Goal: Information Seeking & Learning: Learn about a topic

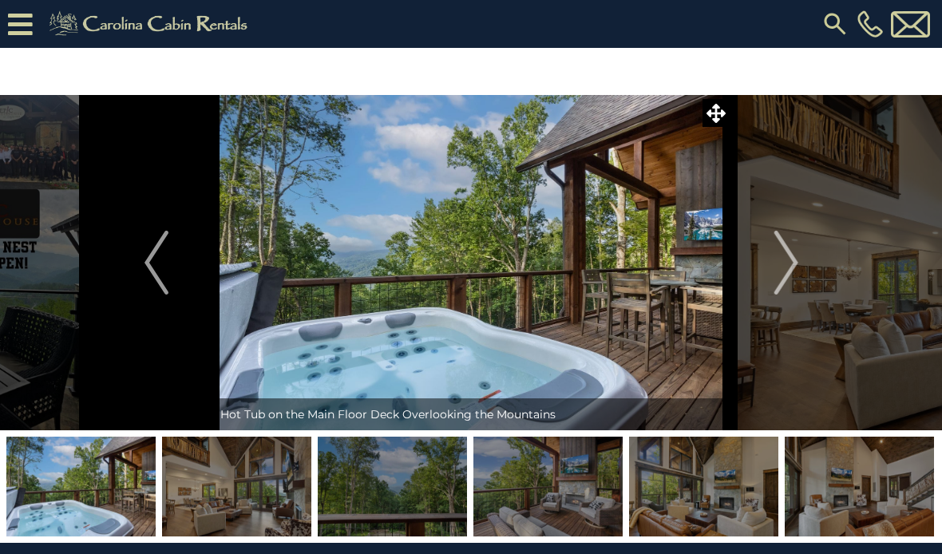
click at [774, 260] on img "Next" at bounding box center [786, 263] width 24 height 64
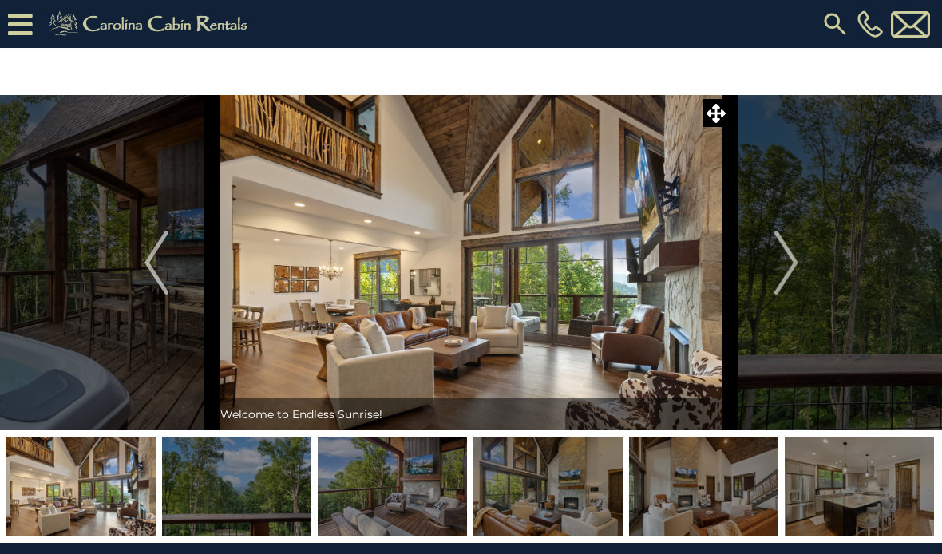
click at [788, 269] on img "Next" at bounding box center [786, 263] width 24 height 64
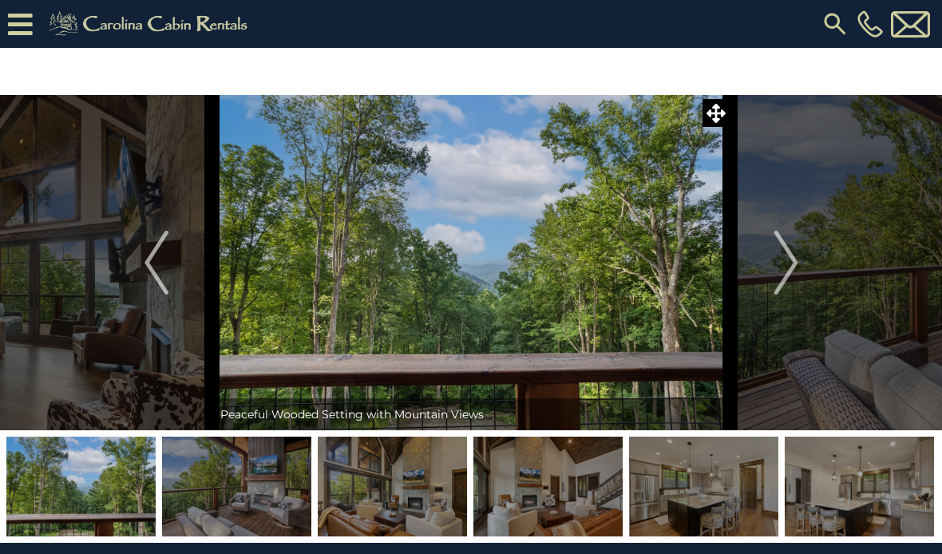
click at [788, 266] on img "Next" at bounding box center [786, 263] width 24 height 64
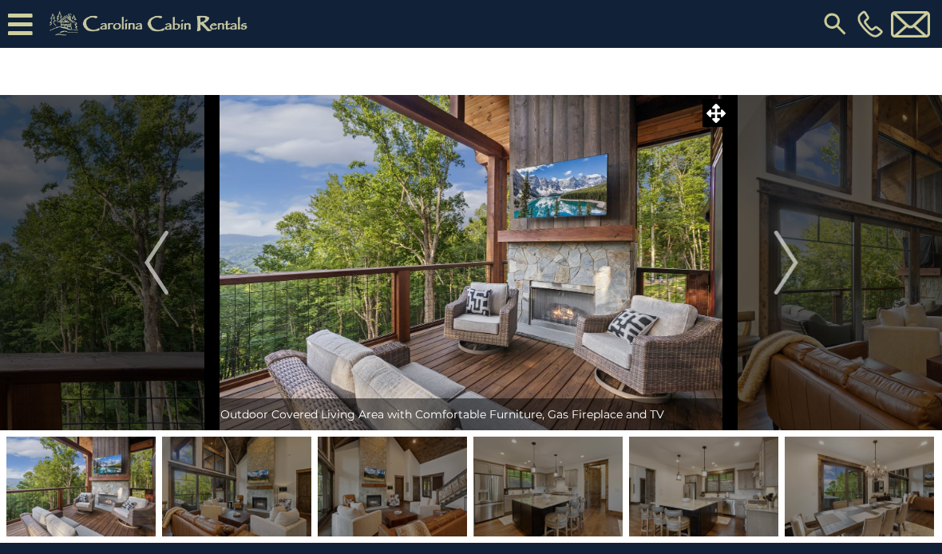
click at [788, 267] on img "Next" at bounding box center [786, 263] width 24 height 64
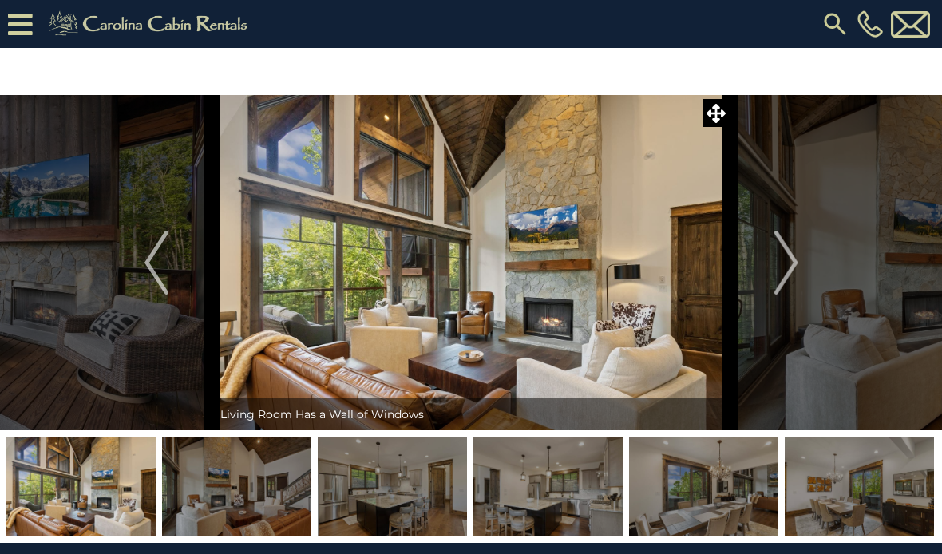
click at [786, 270] on img "Next" at bounding box center [786, 263] width 24 height 64
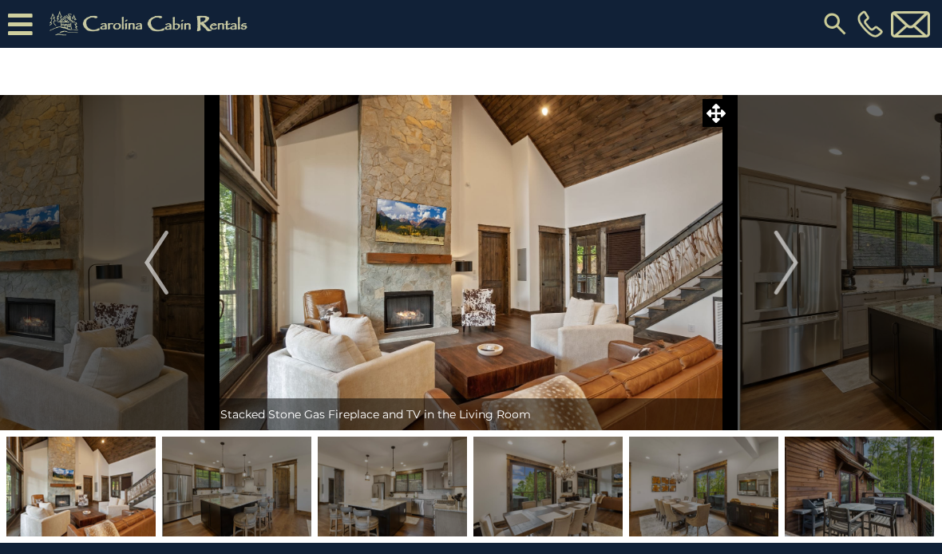
click at [786, 267] on img "Next" at bounding box center [786, 263] width 24 height 64
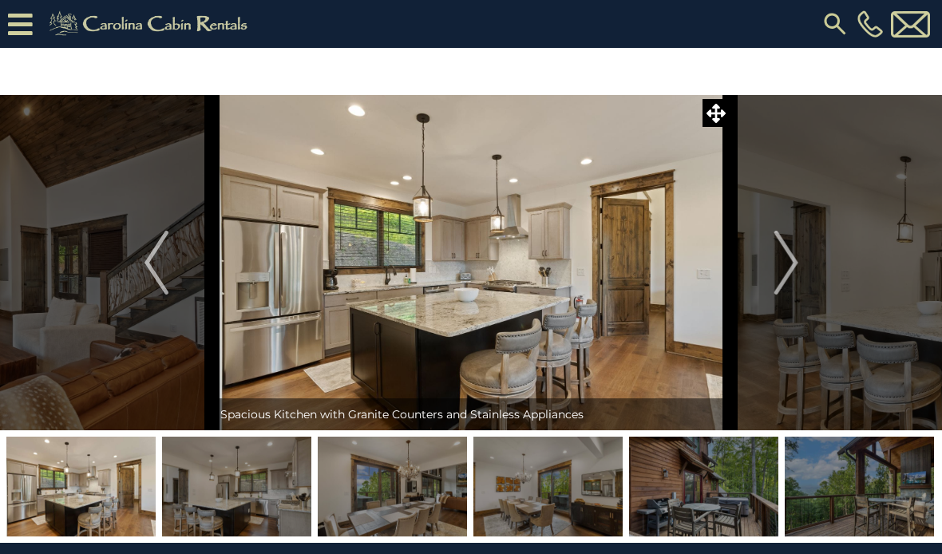
click at [788, 266] on img "Next" at bounding box center [786, 263] width 24 height 64
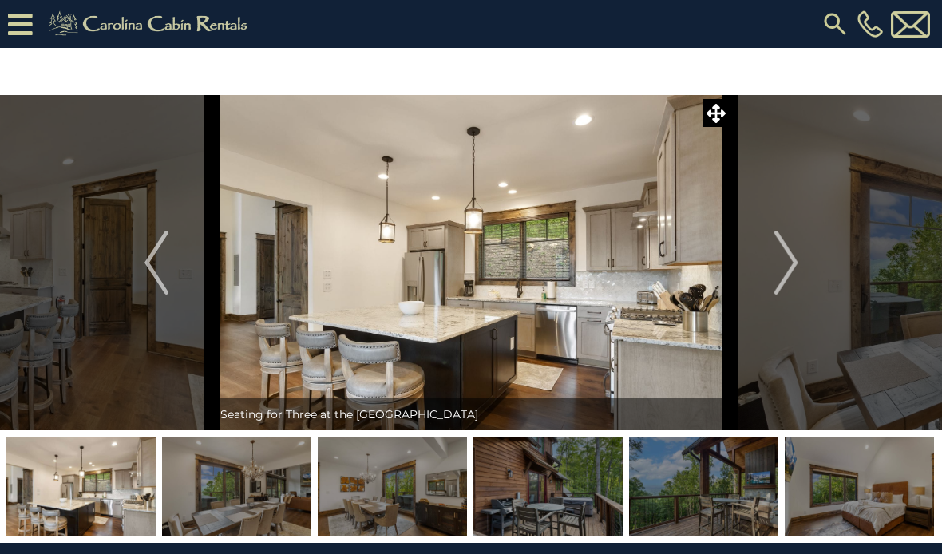
click at [791, 259] on img "Next" at bounding box center [786, 263] width 24 height 64
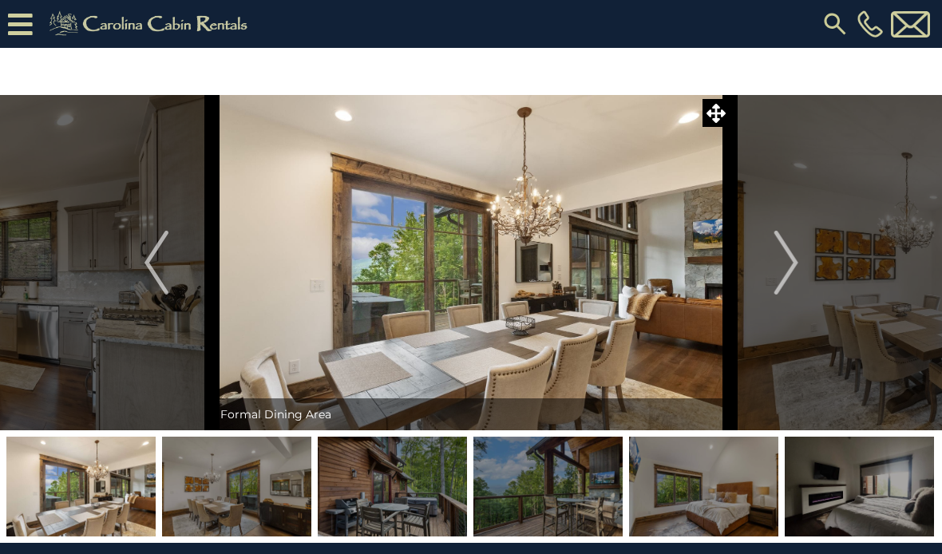
click at [785, 261] on img "Next" at bounding box center [786, 263] width 24 height 64
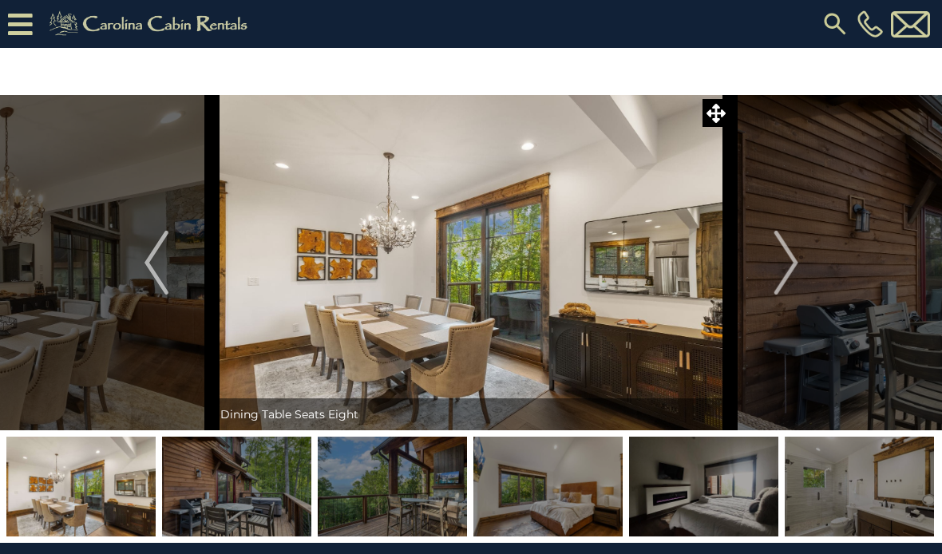
click at [782, 268] on img "Next" at bounding box center [786, 263] width 24 height 64
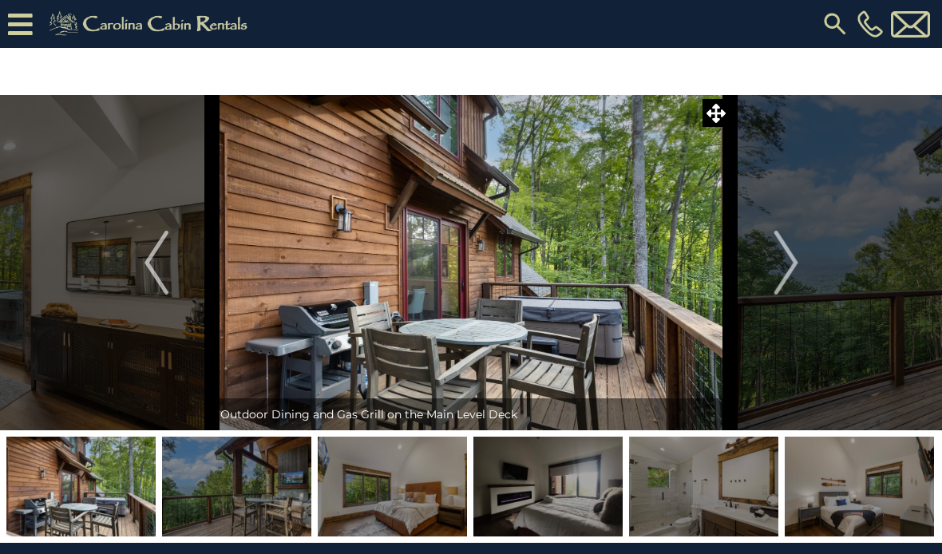
click at [782, 266] on img "Next" at bounding box center [786, 263] width 24 height 64
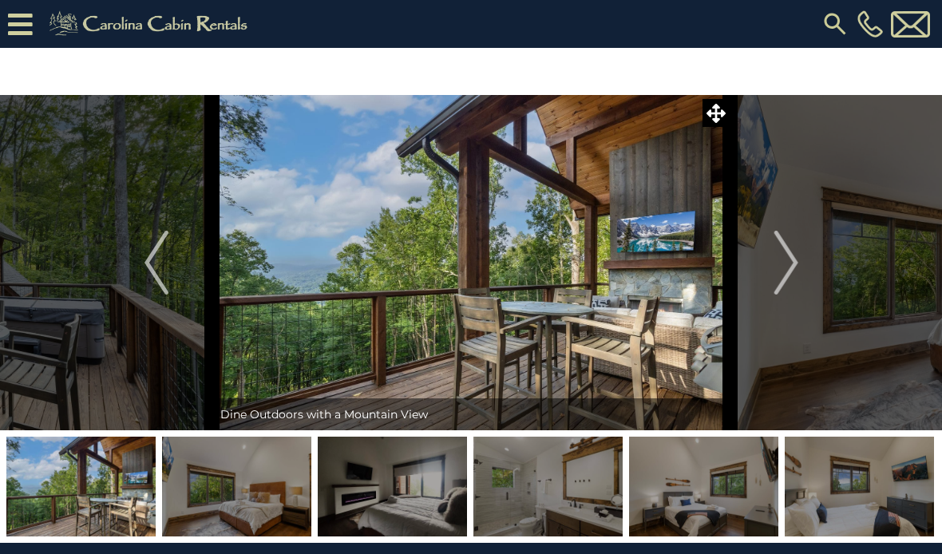
click at [785, 259] on img "Next" at bounding box center [786, 263] width 24 height 64
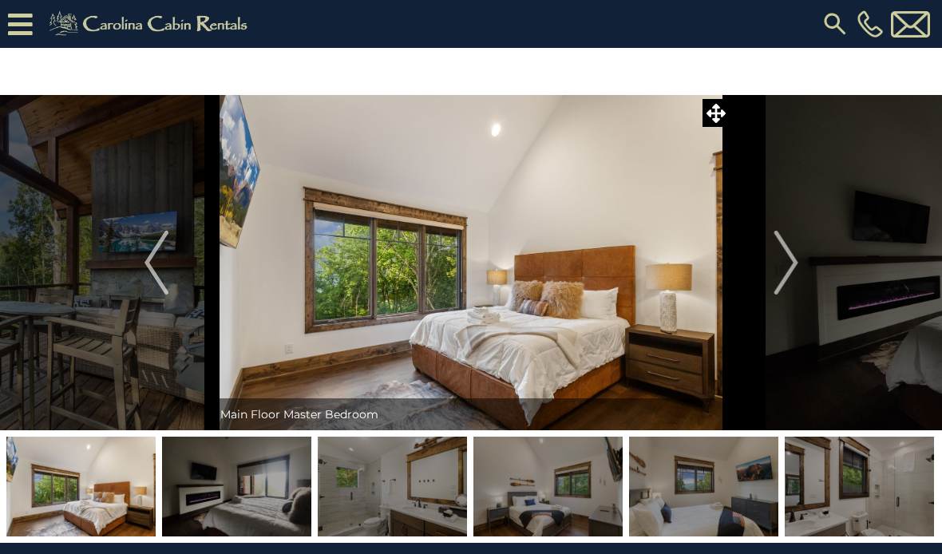
click at [782, 267] on img "Next" at bounding box center [786, 263] width 24 height 64
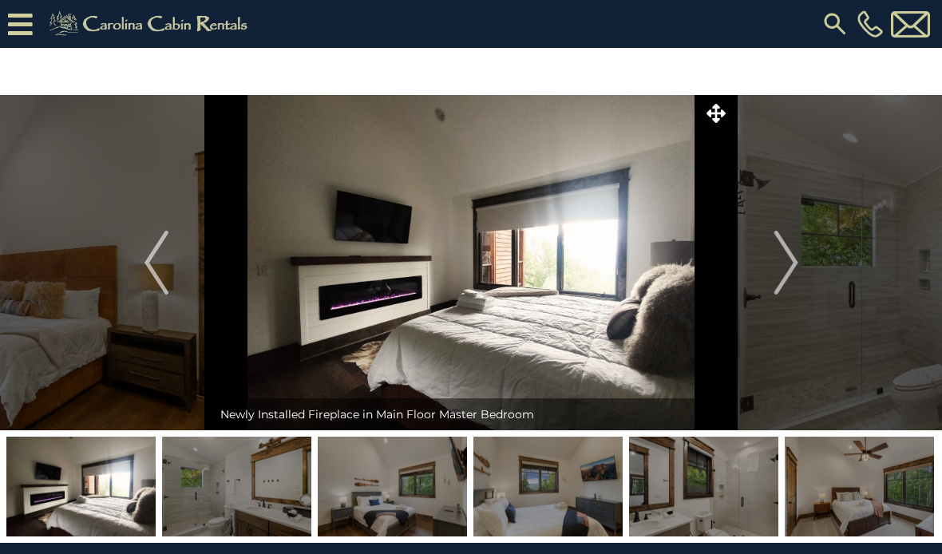
click at [786, 259] on img "Next" at bounding box center [786, 263] width 24 height 64
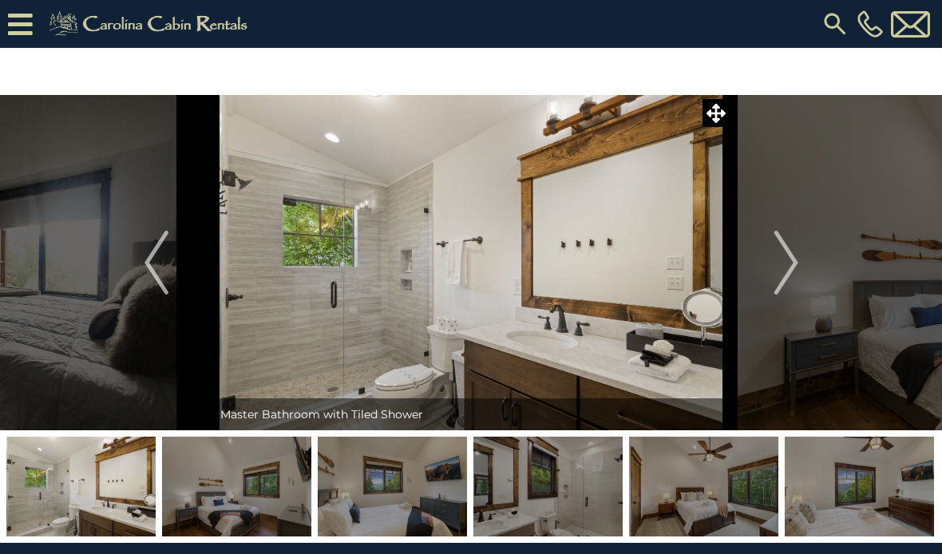
click at [784, 260] on img "Next" at bounding box center [786, 263] width 24 height 64
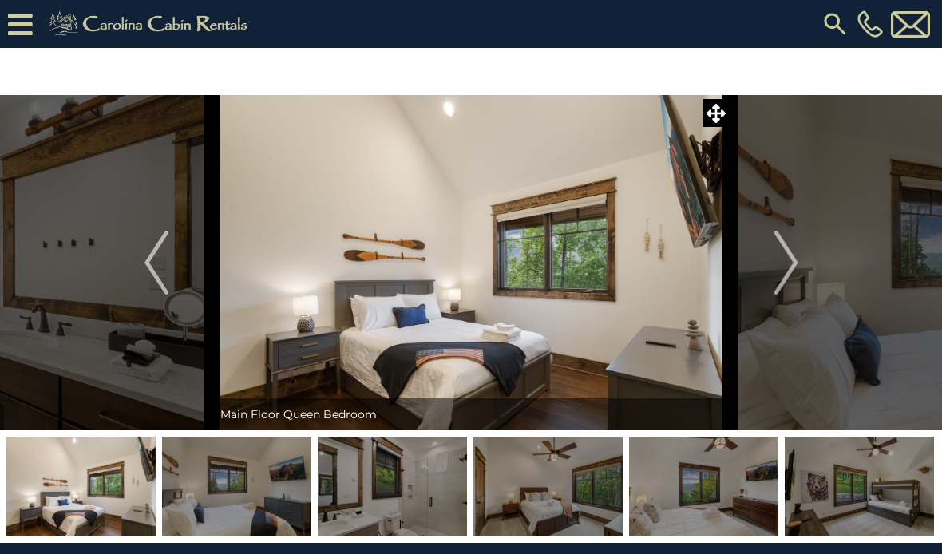
click at [784, 258] on img "Next" at bounding box center [786, 263] width 24 height 64
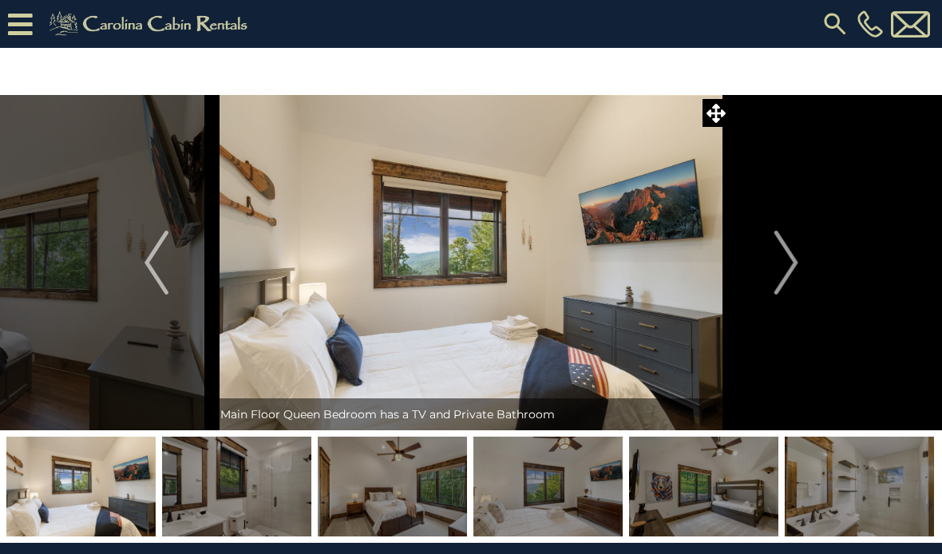
click at [782, 259] on img "Next" at bounding box center [786, 263] width 24 height 64
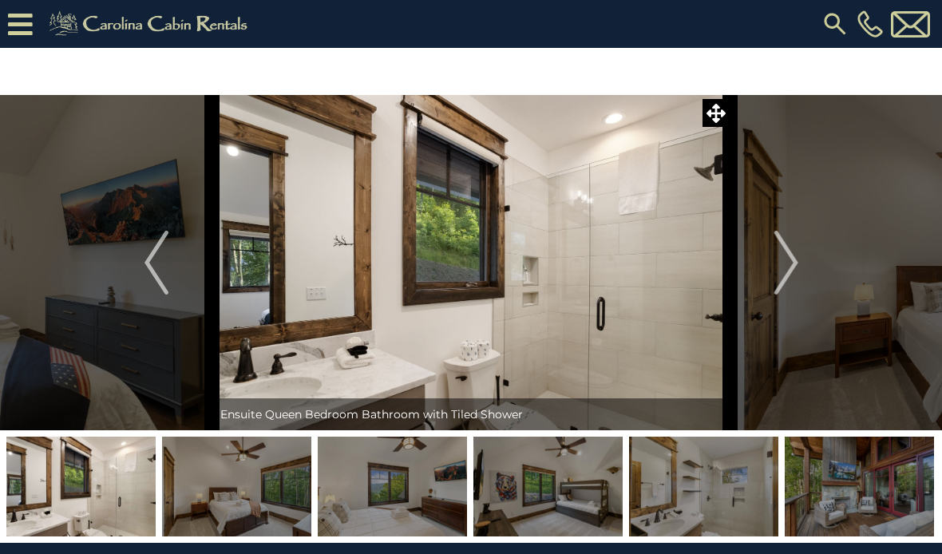
click at [778, 269] on img "Next" at bounding box center [786, 263] width 24 height 64
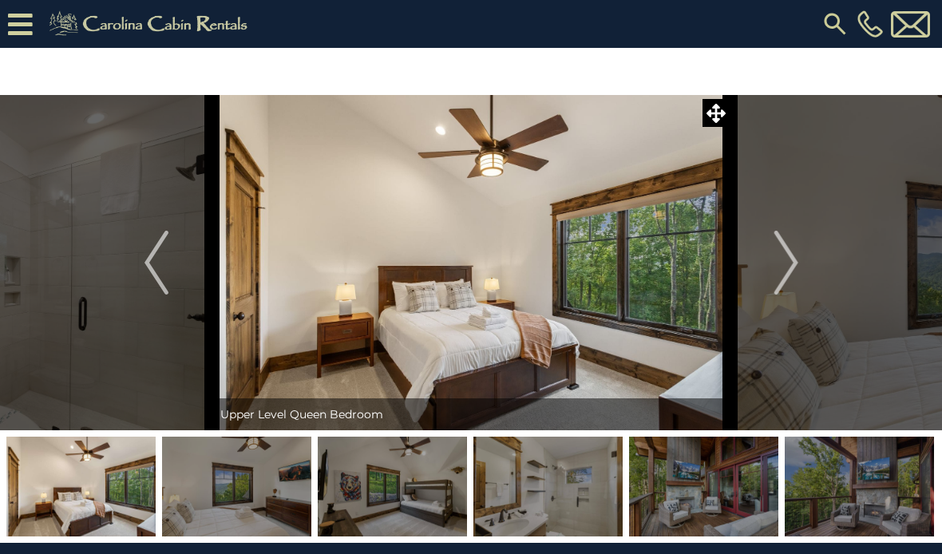
click at [782, 263] on img "Next" at bounding box center [786, 263] width 24 height 64
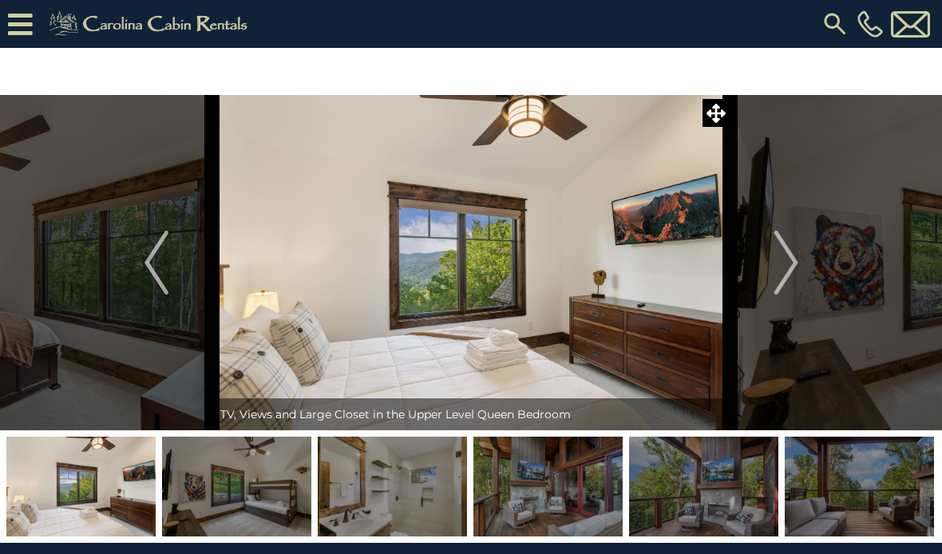
click at [782, 262] on img "Next" at bounding box center [786, 263] width 24 height 64
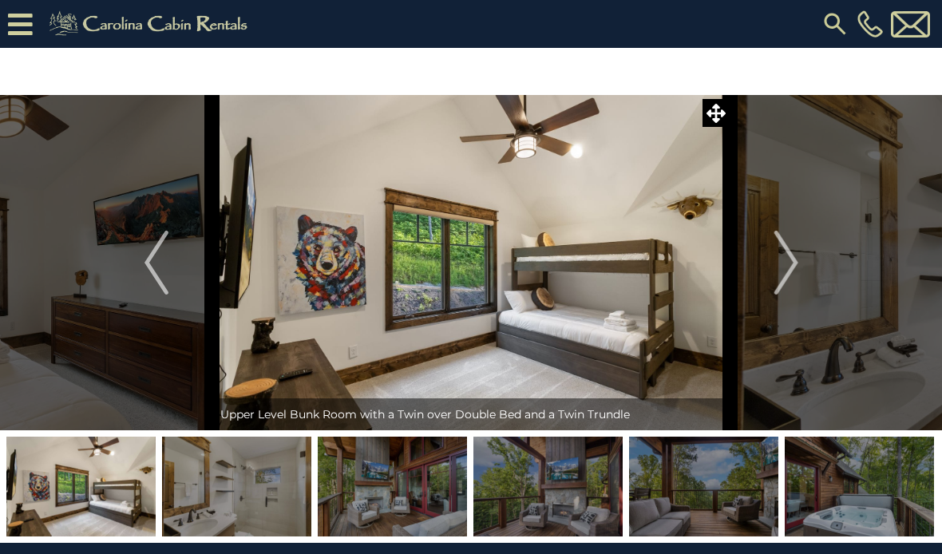
click at [782, 262] on img "Next" at bounding box center [786, 263] width 24 height 64
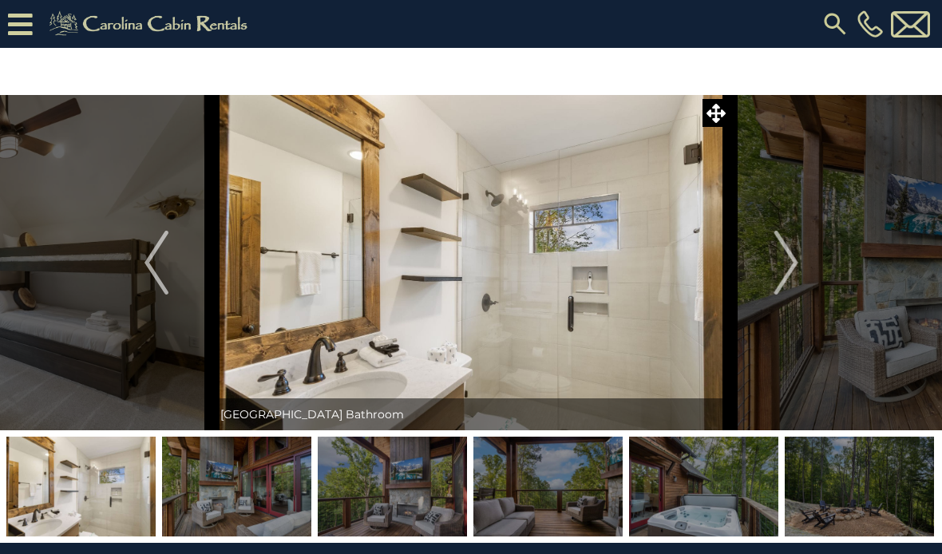
click at [779, 265] on img "Next" at bounding box center [786, 263] width 24 height 64
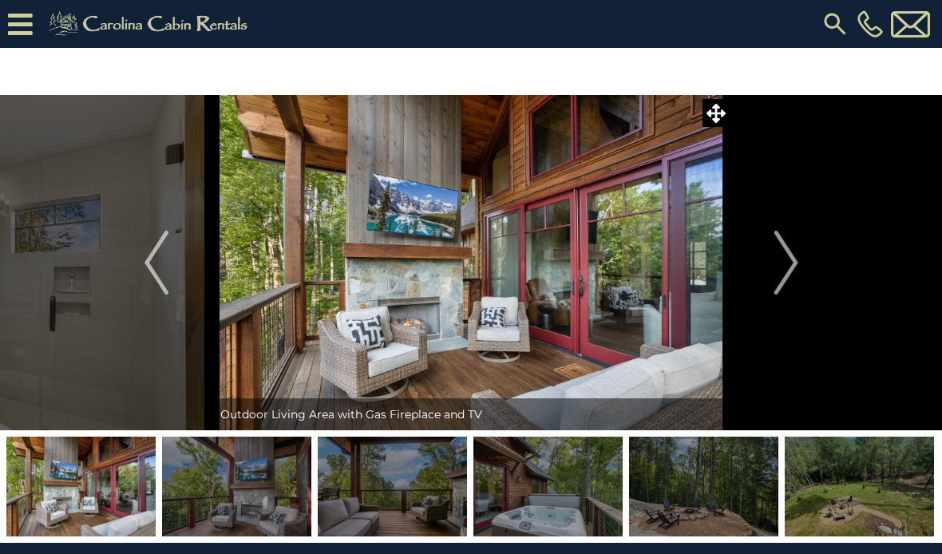
click at [780, 265] on img "Next" at bounding box center [786, 263] width 24 height 64
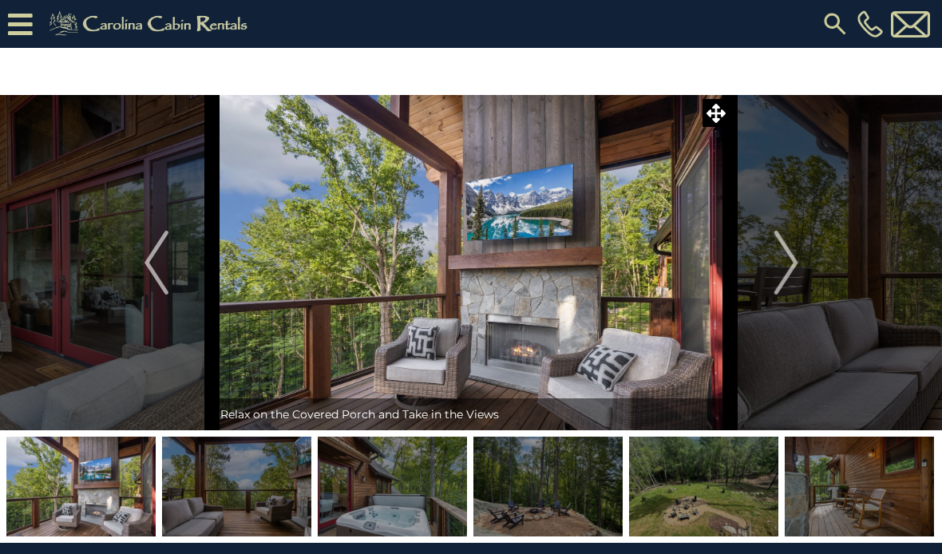
click at [781, 261] on img "Next" at bounding box center [786, 263] width 24 height 64
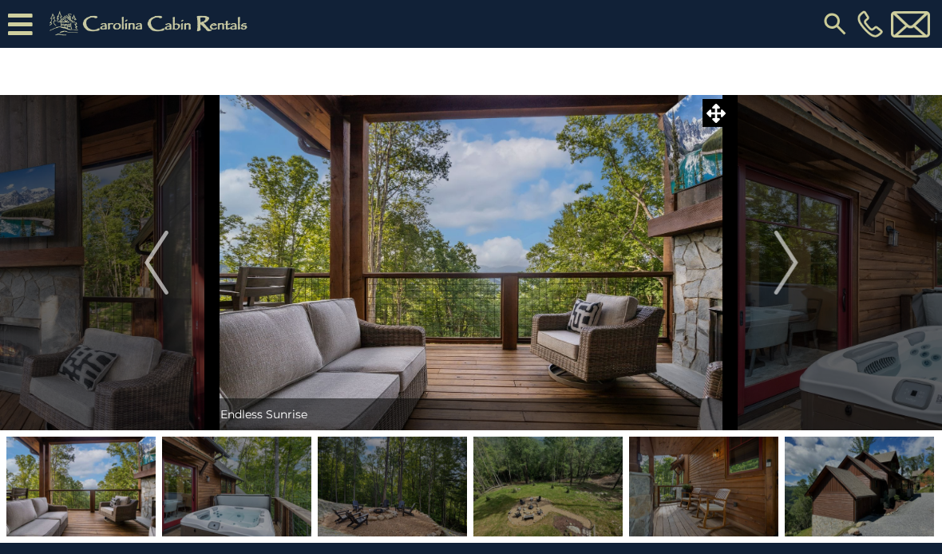
click at [781, 259] on img "Next" at bounding box center [786, 263] width 24 height 64
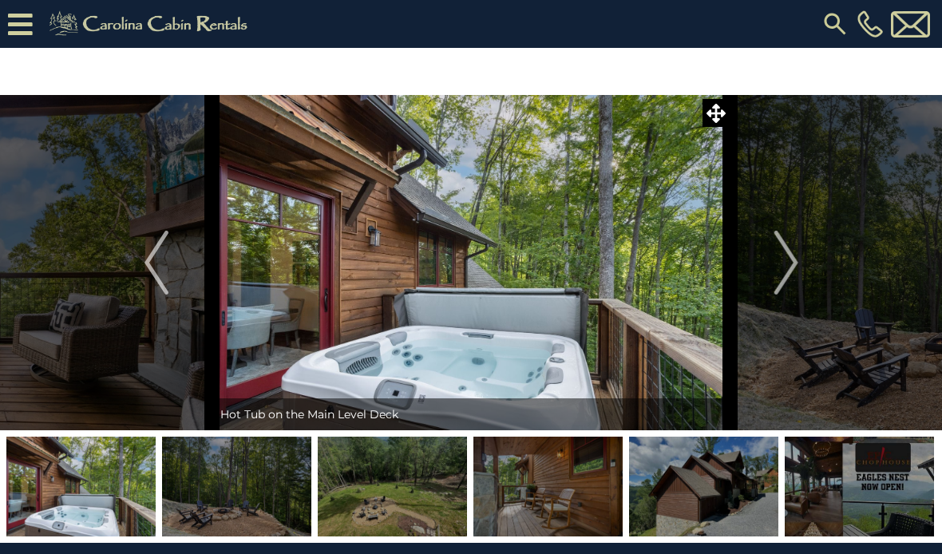
click at [771, 275] on button "Next" at bounding box center [787, 262] width 112 height 335
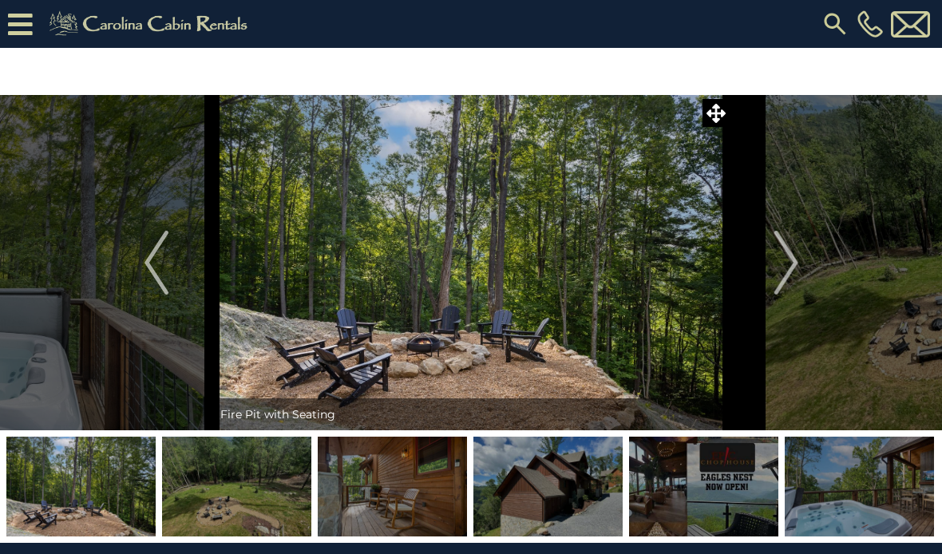
click at [775, 267] on img "Next" at bounding box center [786, 263] width 24 height 64
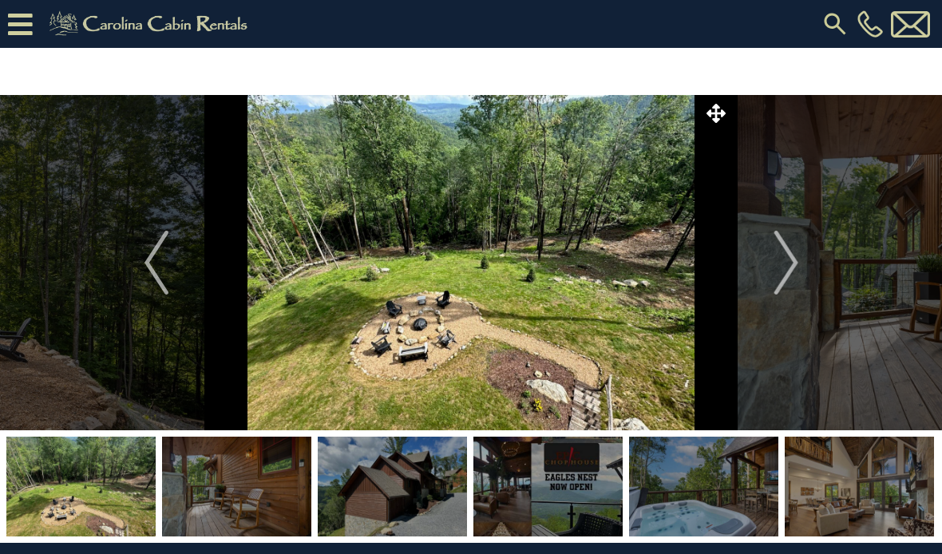
click at [774, 269] on button "Next" at bounding box center [787, 262] width 112 height 335
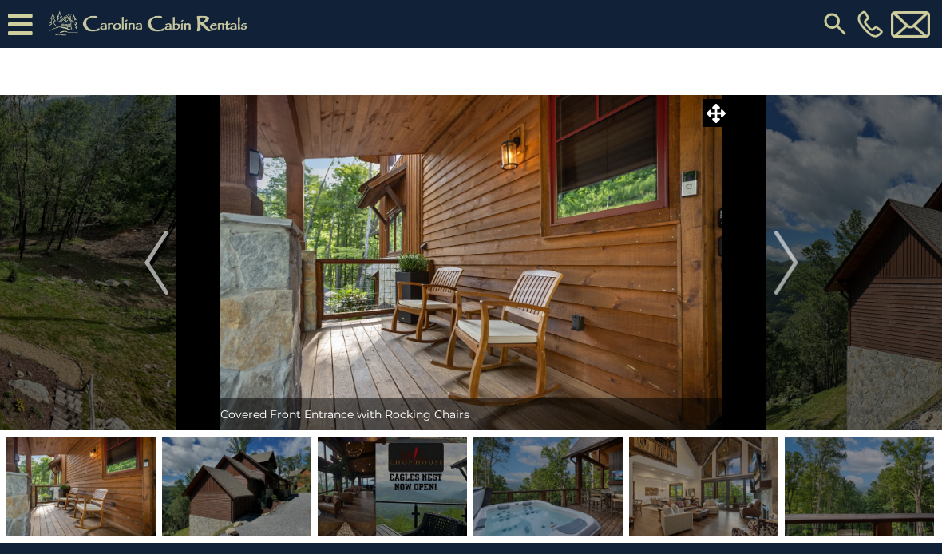
click at [776, 265] on img "Next" at bounding box center [786, 263] width 24 height 64
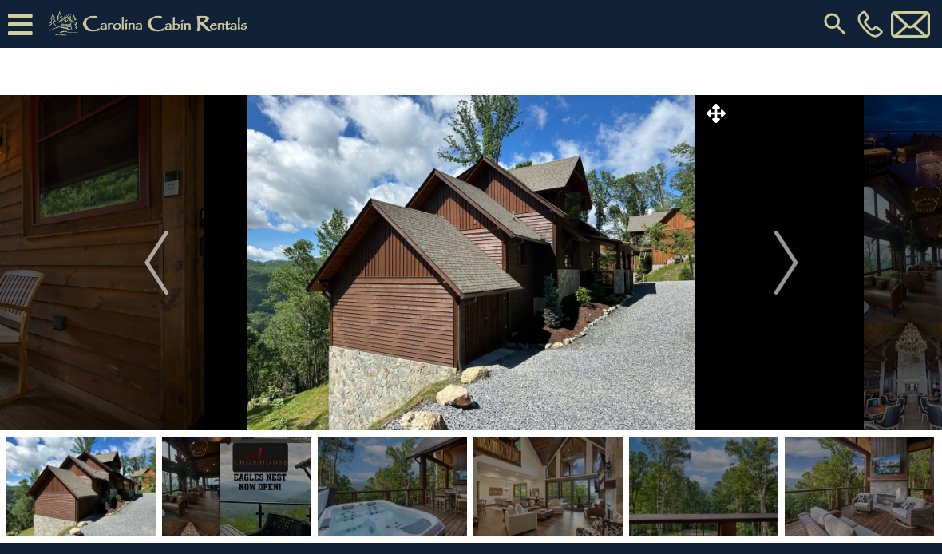
click at [777, 263] on img "Next" at bounding box center [786, 263] width 24 height 64
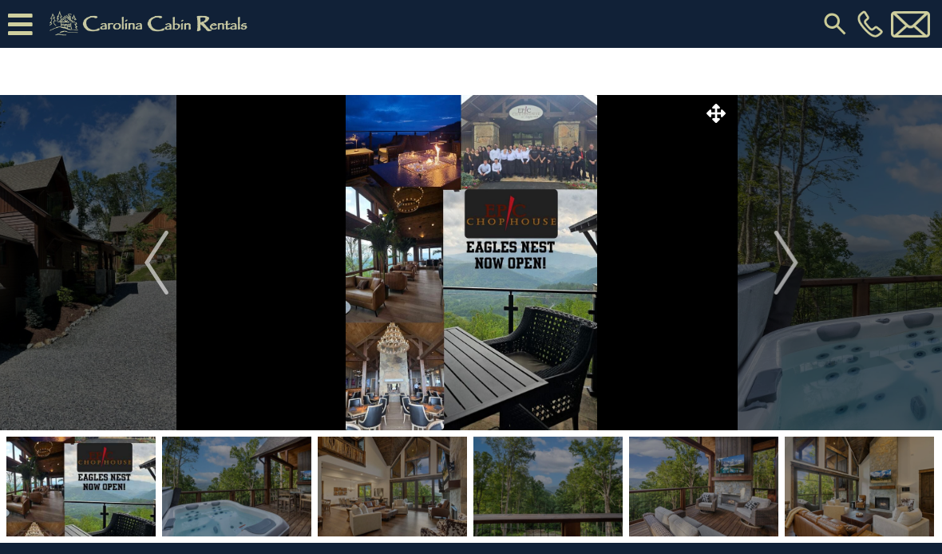
click at [780, 259] on img "Next" at bounding box center [786, 263] width 24 height 64
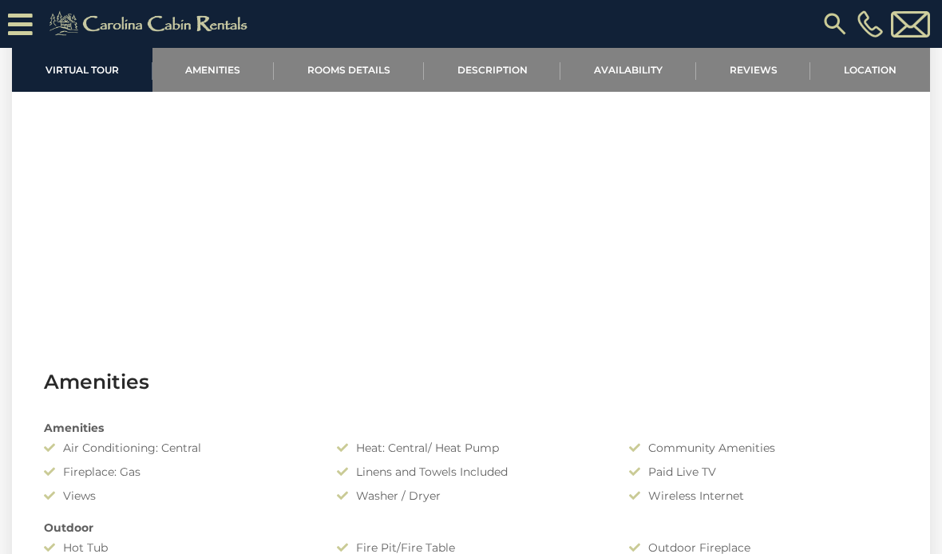
scroll to position [381, 0]
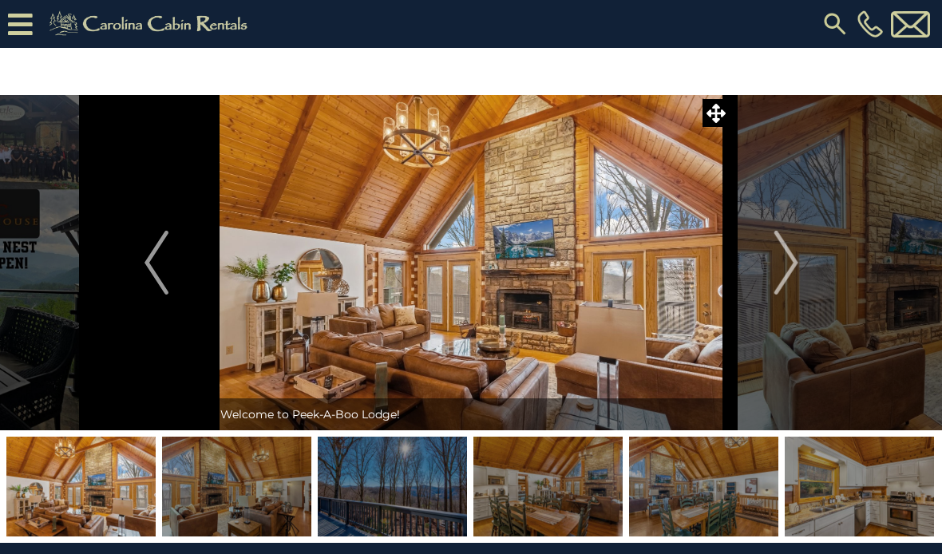
click at [778, 281] on img "Next" at bounding box center [786, 263] width 24 height 64
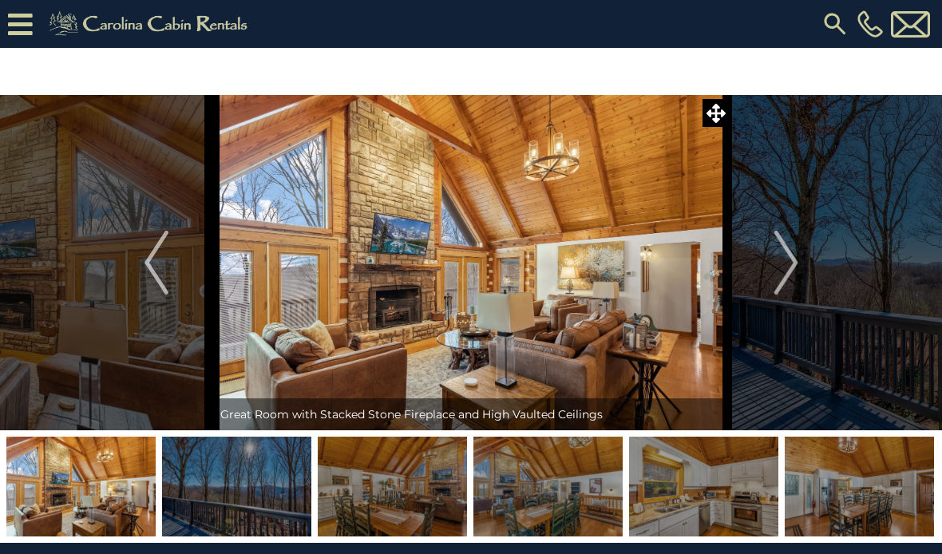
click at [776, 279] on img "Next" at bounding box center [786, 263] width 24 height 64
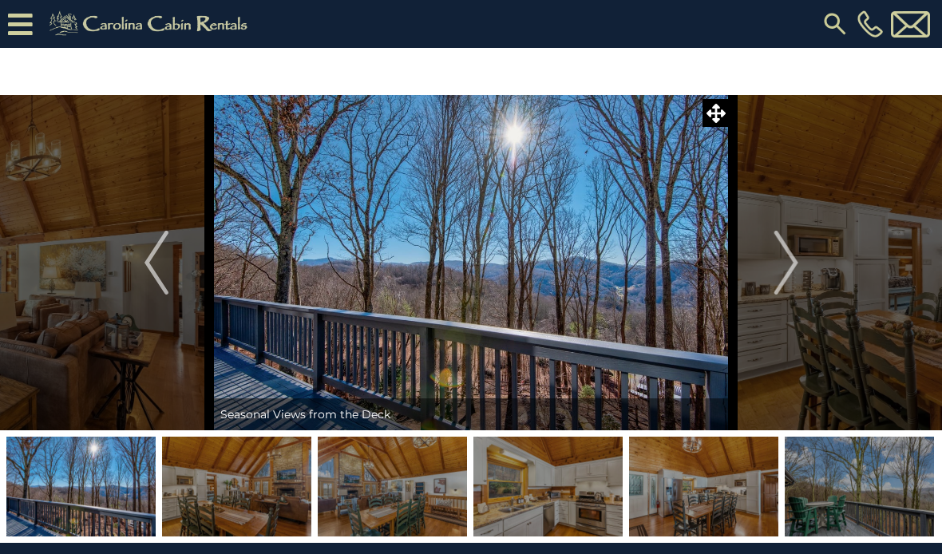
click at [779, 275] on img "Next" at bounding box center [786, 263] width 24 height 64
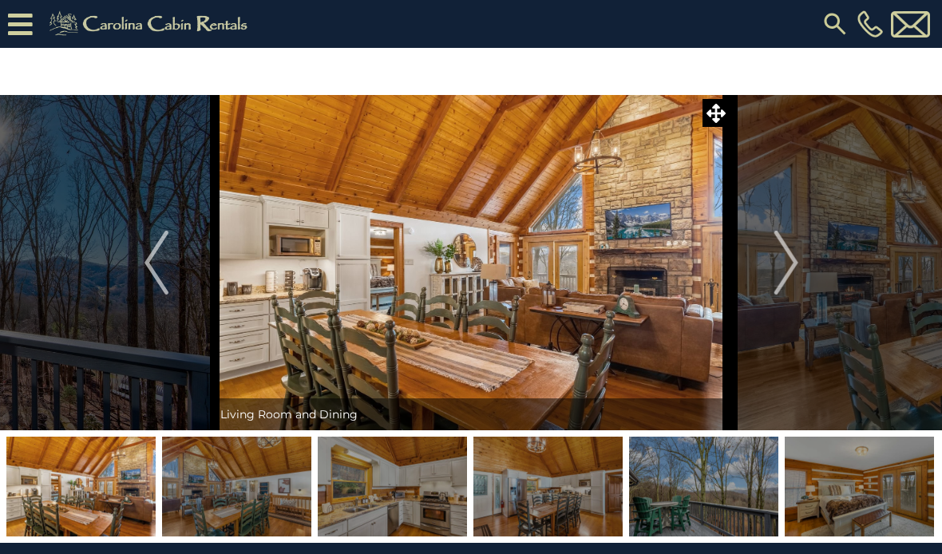
click at [780, 275] on img "Next" at bounding box center [786, 263] width 24 height 64
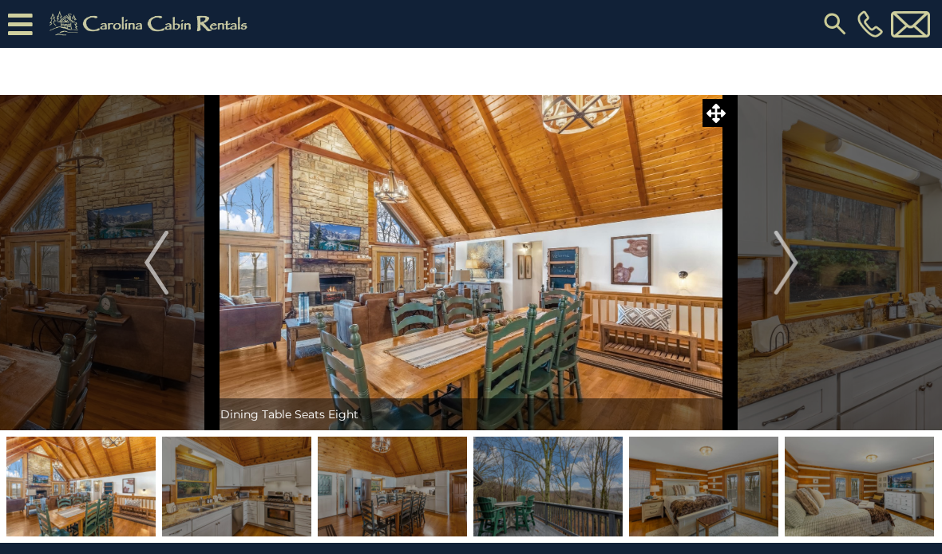
click at [778, 275] on img "Next" at bounding box center [786, 263] width 24 height 64
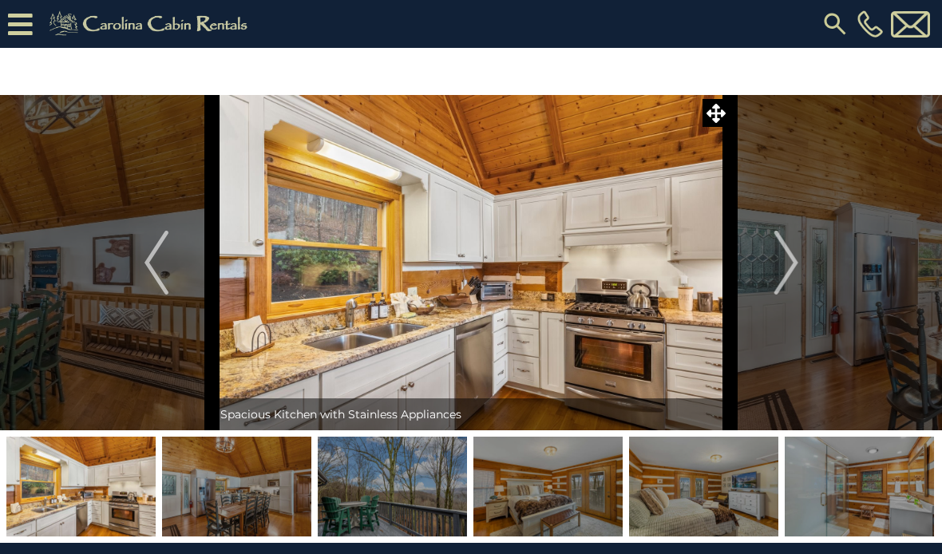
click at [776, 275] on img "Next" at bounding box center [786, 263] width 24 height 64
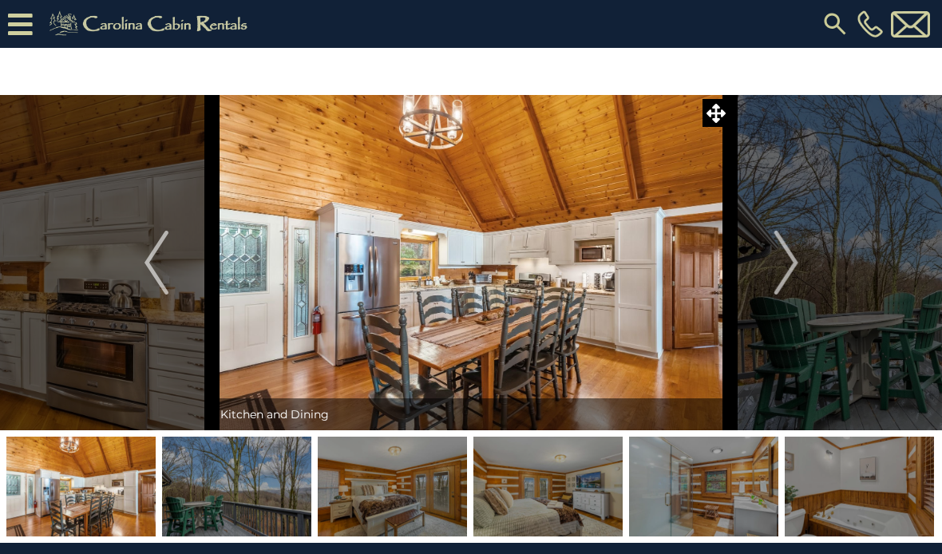
click at [778, 271] on img "Next" at bounding box center [786, 263] width 24 height 64
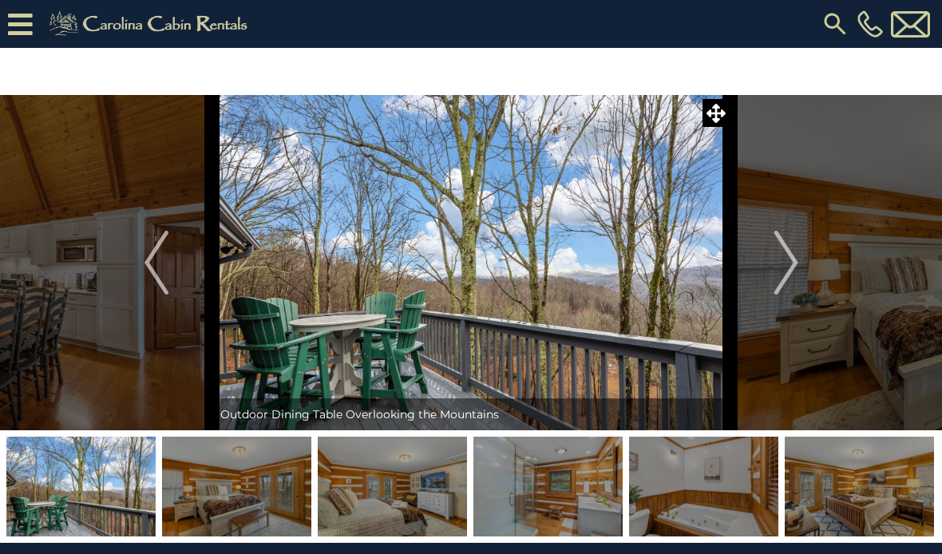
click at [777, 271] on img "Next" at bounding box center [786, 263] width 24 height 64
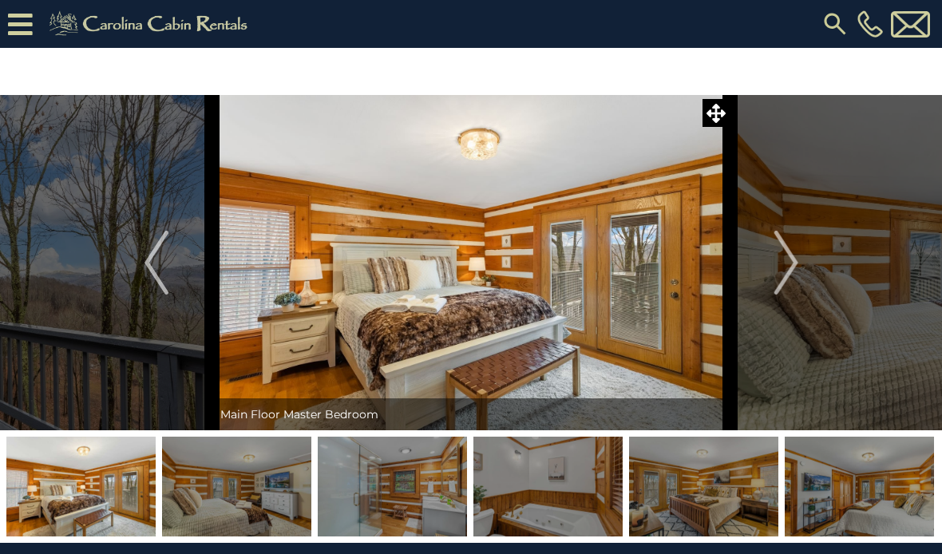
click at [778, 269] on img "Next" at bounding box center [786, 263] width 24 height 64
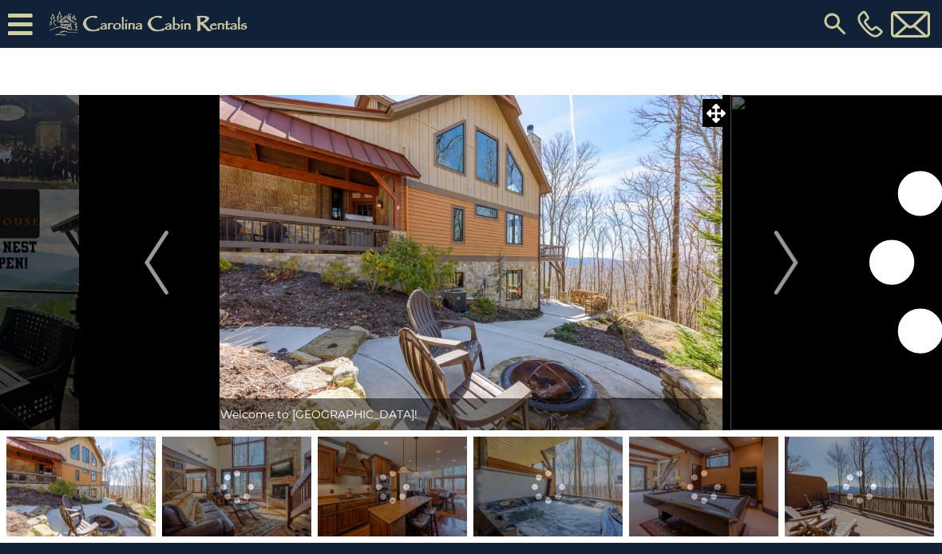
click at [784, 270] on img "Next" at bounding box center [786, 263] width 24 height 64
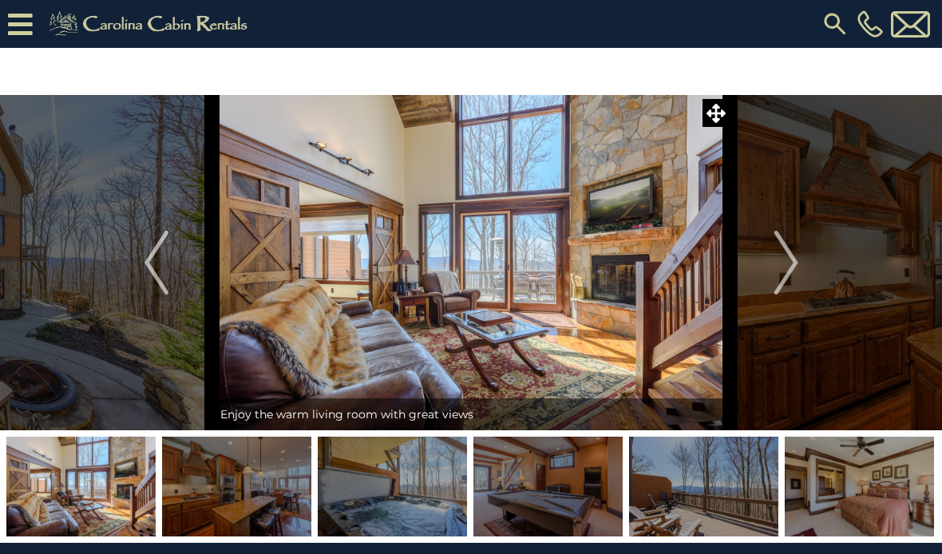
click at [785, 262] on img "Next" at bounding box center [786, 263] width 24 height 64
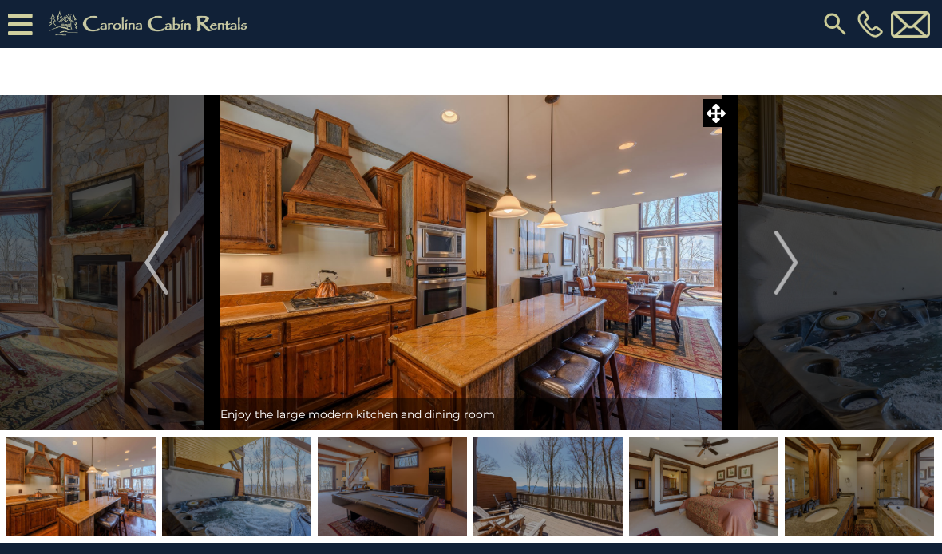
click at [786, 263] on img "Next" at bounding box center [786, 263] width 24 height 64
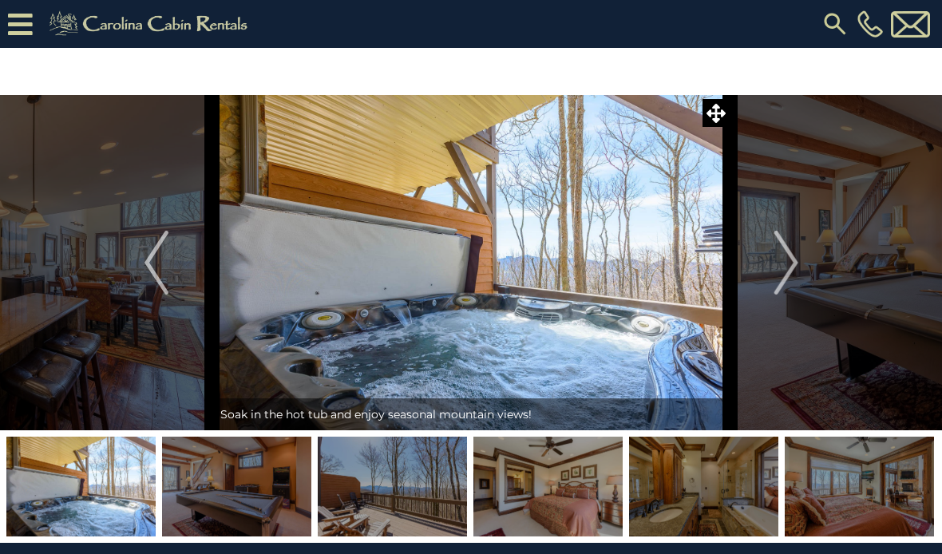
click at [786, 263] on img "Next" at bounding box center [786, 263] width 24 height 64
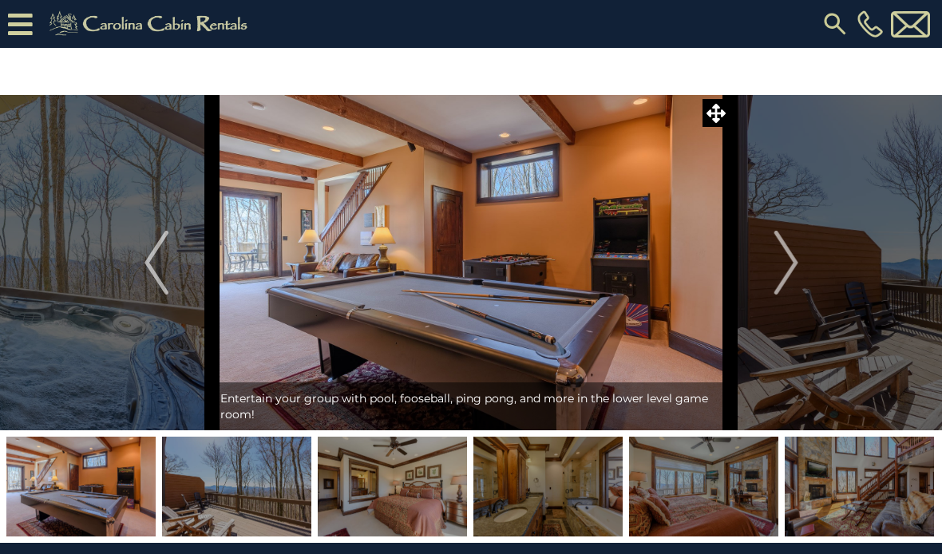
click at [786, 260] on img "Next" at bounding box center [786, 263] width 24 height 64
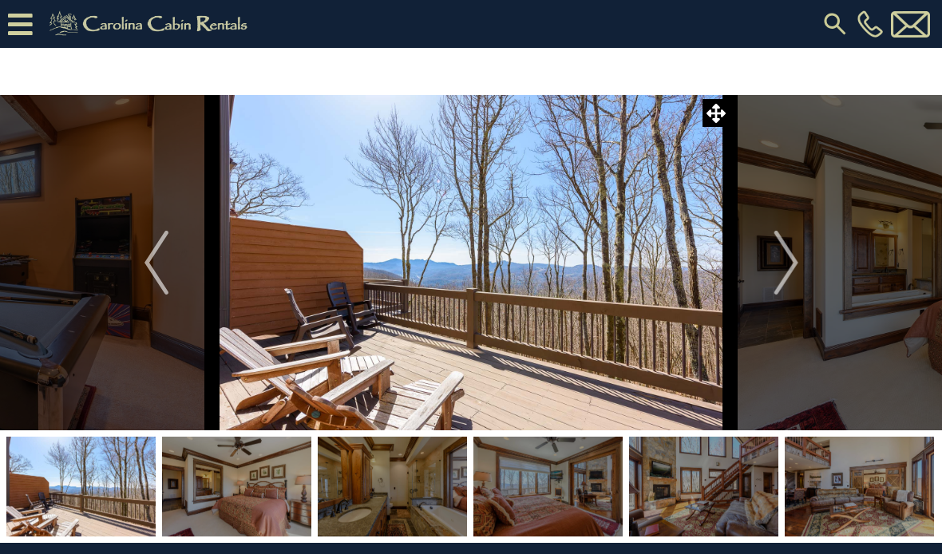
click at [786, 258] on img "Next" at bounding box center [786, 263] width 24 height 64
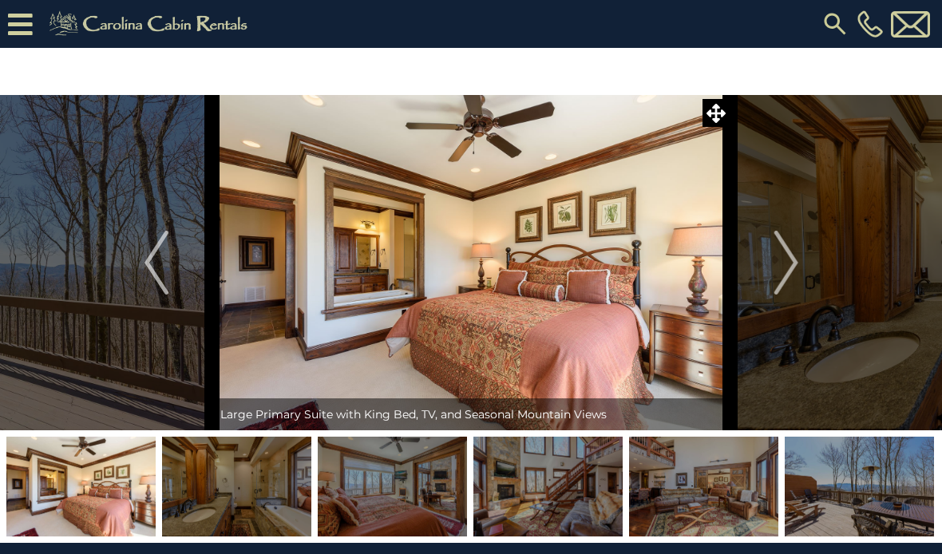
click at [778, 259] on img "Next" at bounding box center [786, 263] width 24 height 64
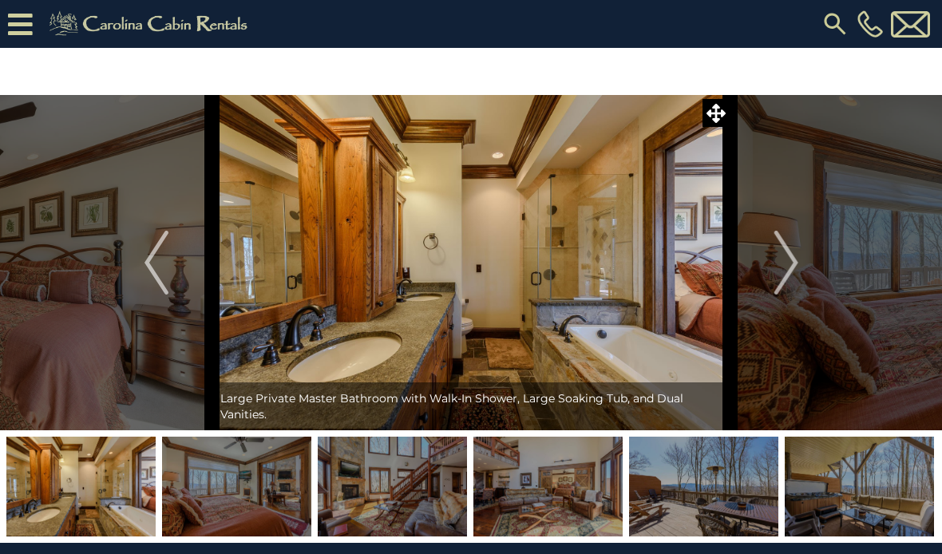
click at [780, 261] on img "Next" at bounding box center [786, 263] width 24 height 64
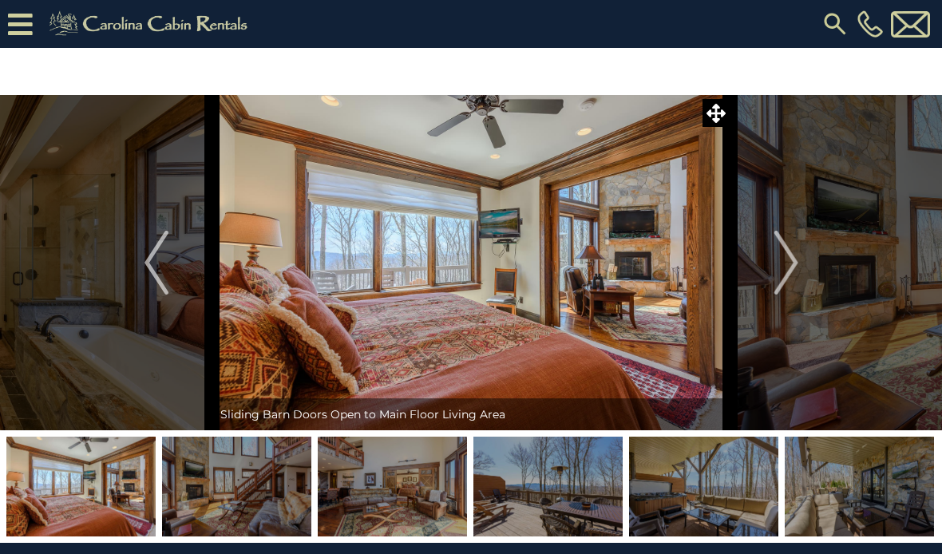
click at [786, 259] on img "Next" at bounding box center [786, 263] width 24 height 64
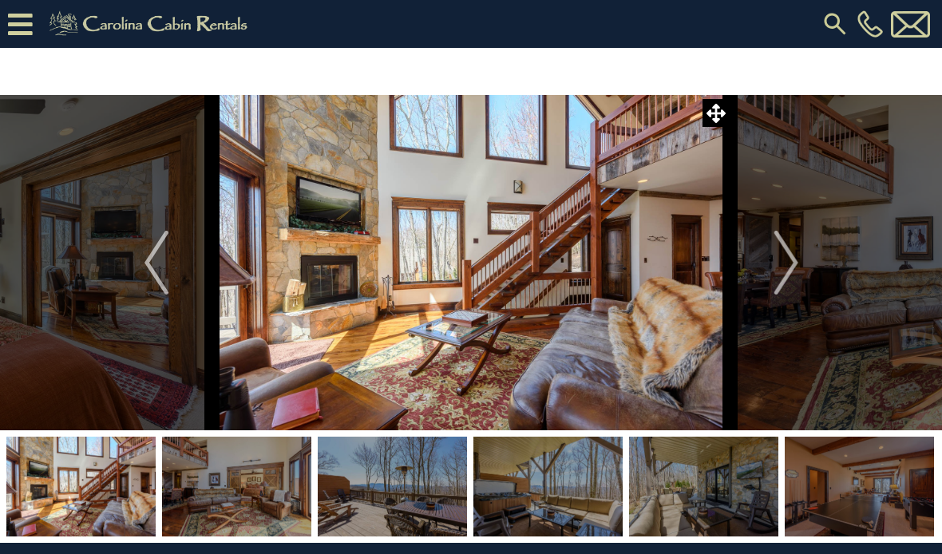
click at [786, 260] on img "Next" at bounding box center [786, 263] width 24 height 64
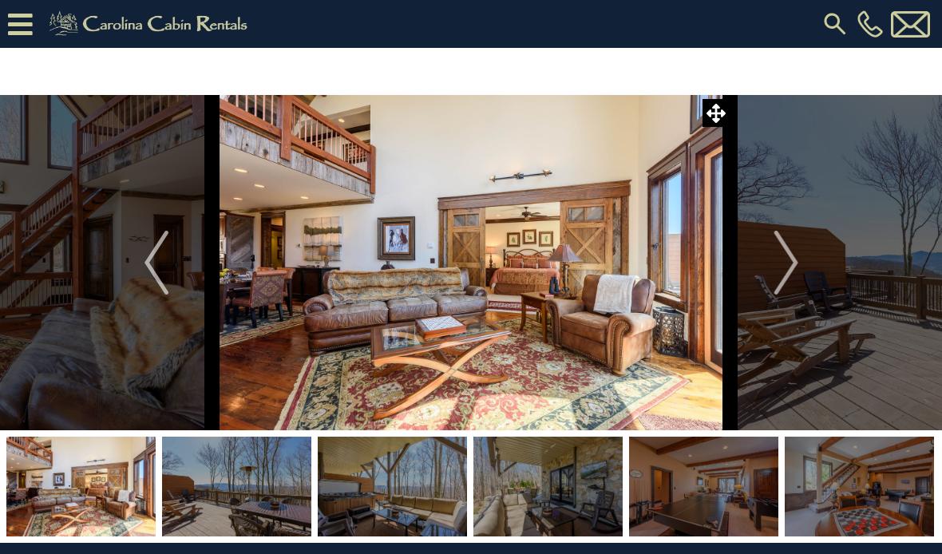
click at [783, 265] on img "Next" at bounding box center [786, 263] width 24 height 64
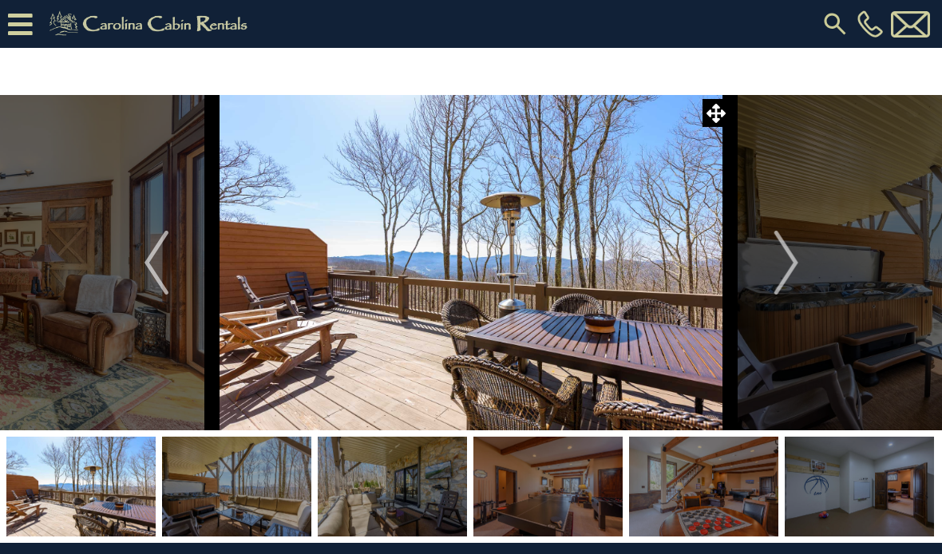
click at [779, 267] on img "Next" at bounding box center [786, 263] width 24 height 64
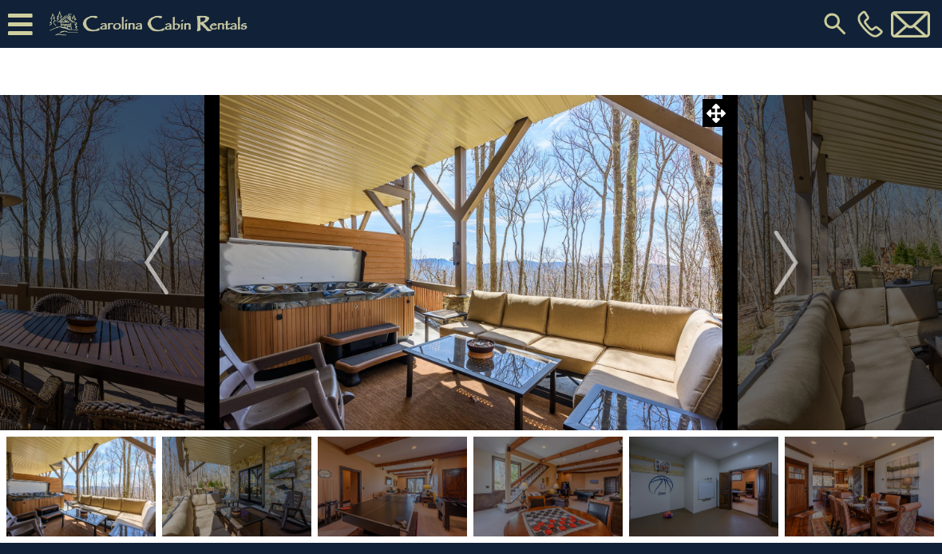
click at [780, 267] on img "Next" at bounding box center [786, 263] width 24 height 64
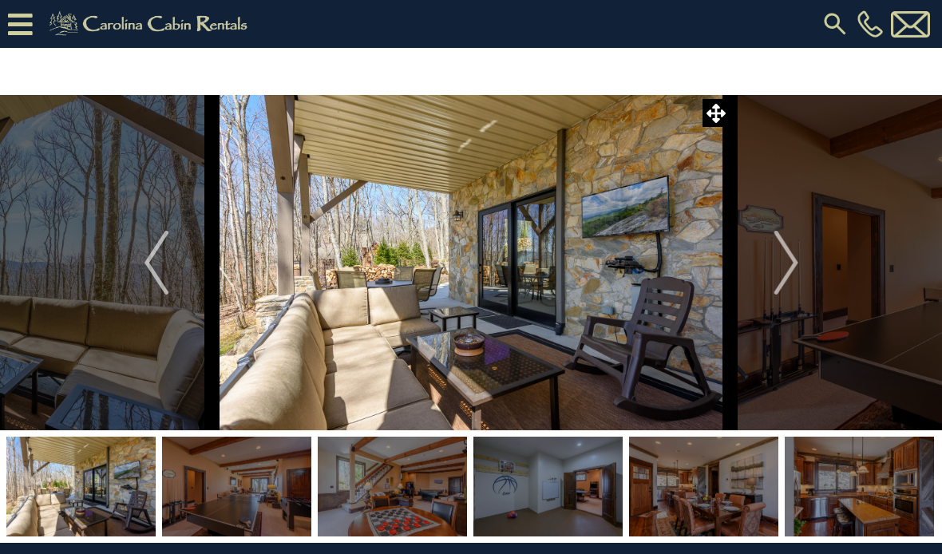
click at [781, 267] on img "Next" at bounding box center [786, 263] width 24 height 64
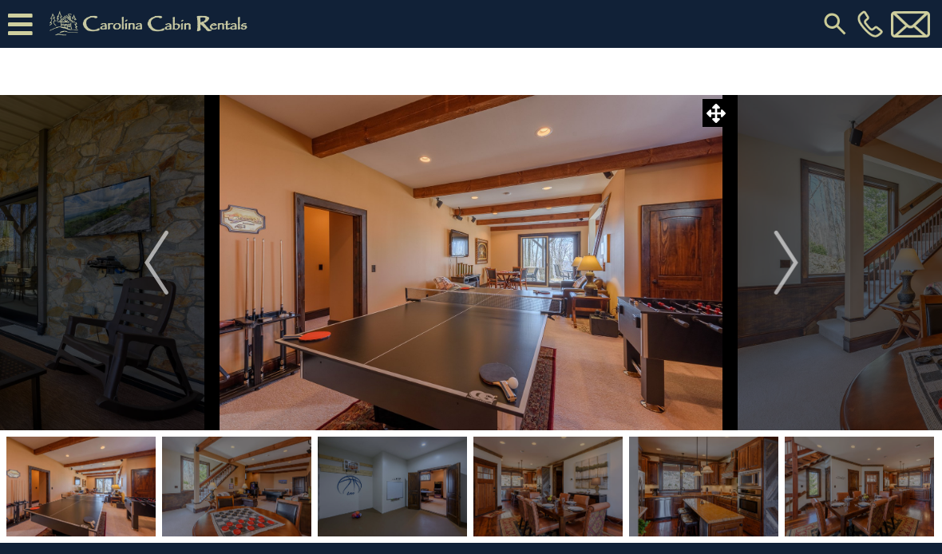
click at [777, 269] on img "Next" at bounding box center [786, 263] width 24 height 64
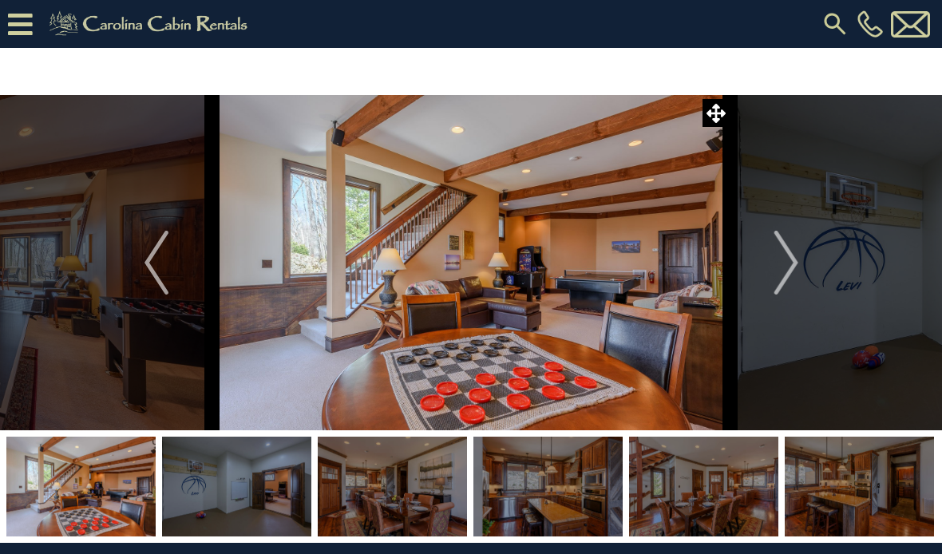
click at [778, 266] on img "Next" at bounding box center [786, 263] width 24 height 64
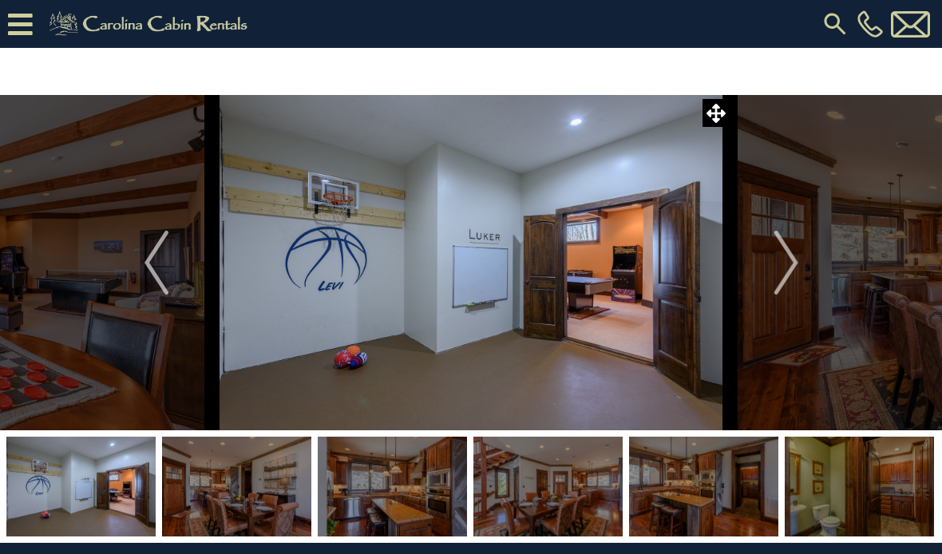
click at [774, 268] on button "Next" at bounding box center [787, 262] width 112 height 335
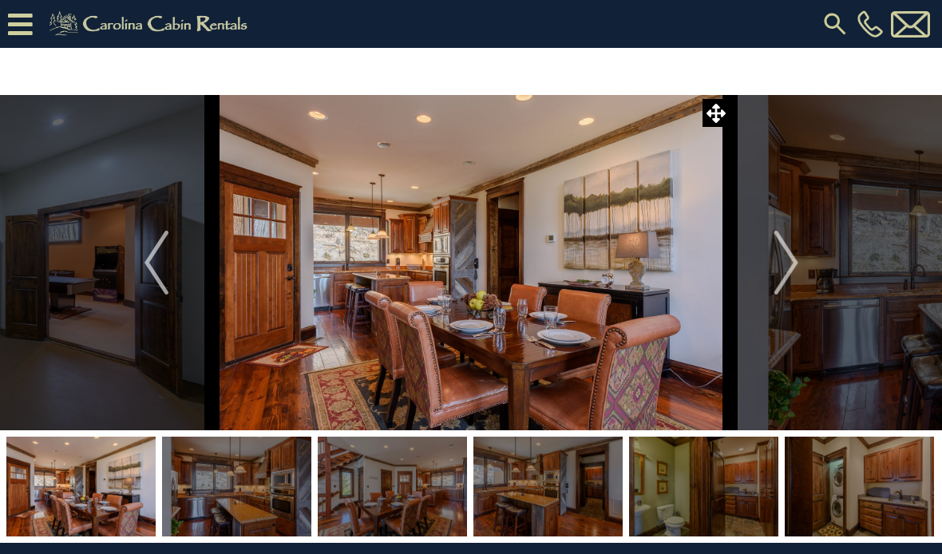
click at [770, 271] on button "Next" at bounding box center [787, 262] width 112 height 335
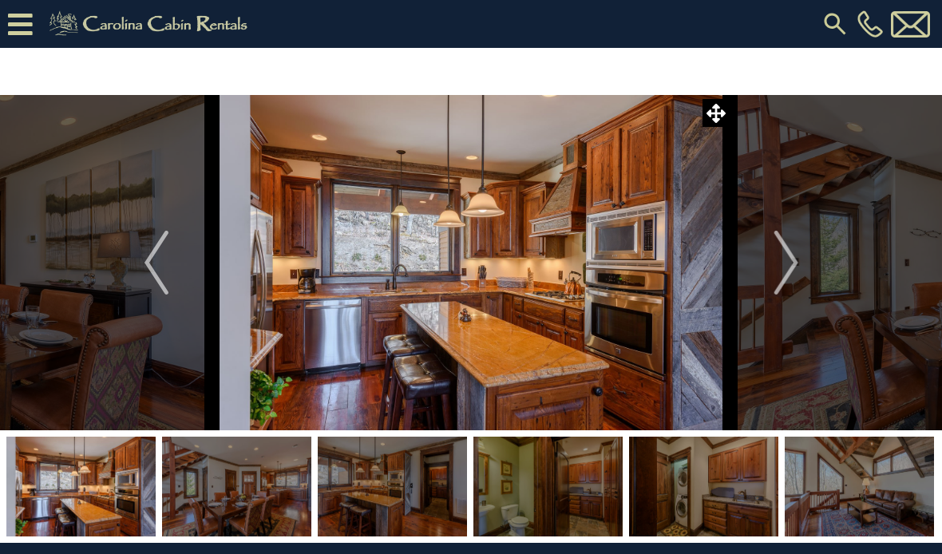
click at [773, 267] on button "Next" at bounding box center [787, 262] width 112 height 335
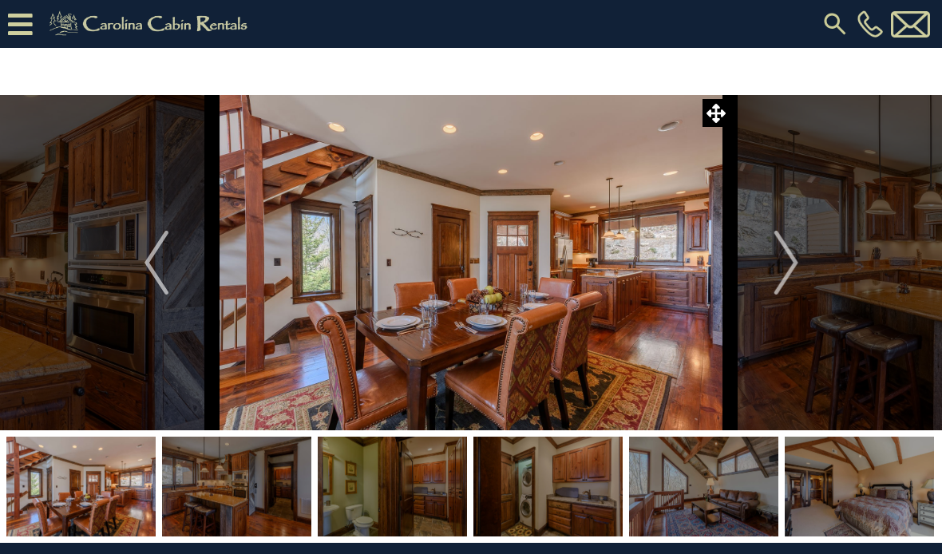
click at [770, 271] on button "Next" at bounding box center [787, 262] width 112 height 335
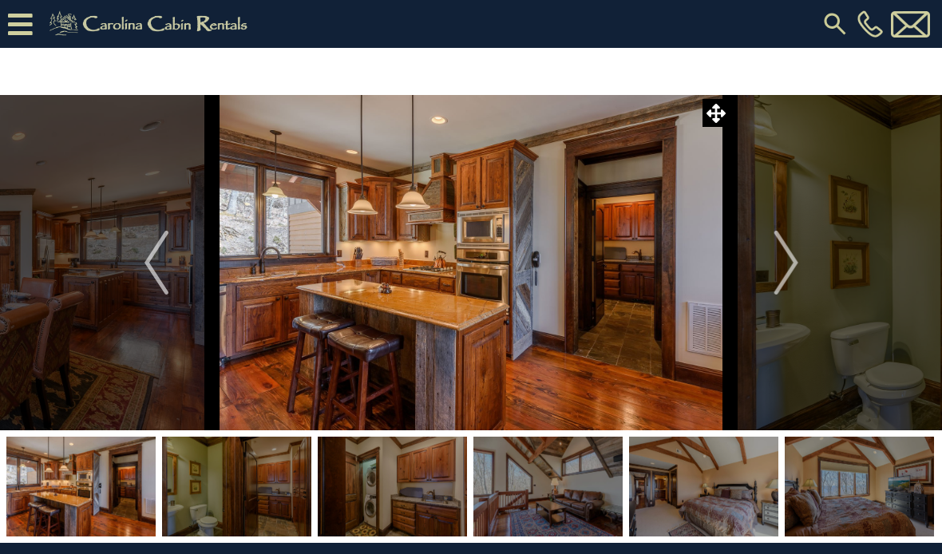
click at [773, 265] on button "Next" at bounding box center [787, 262] width 112 height 335
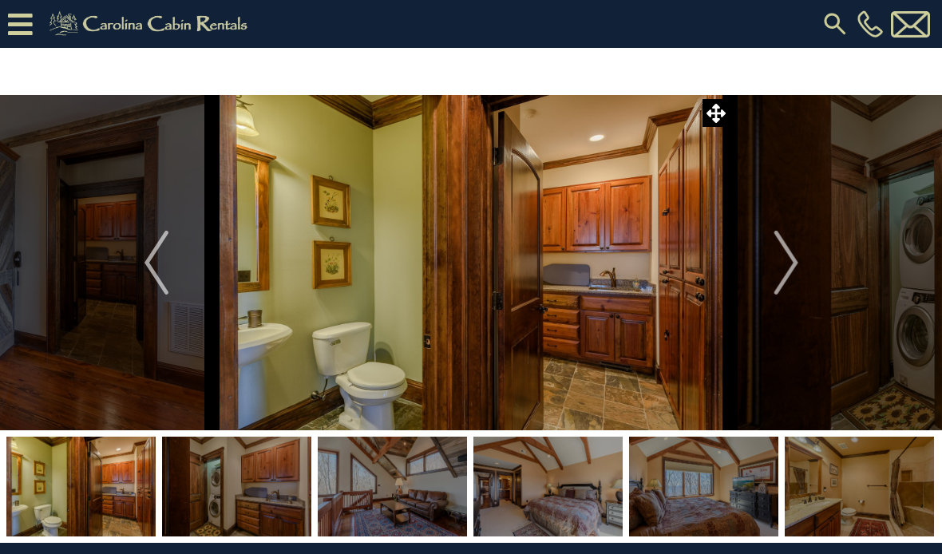
click at [769, 267] on button "Next" at bounding box center [787, 262] width 112 height 335
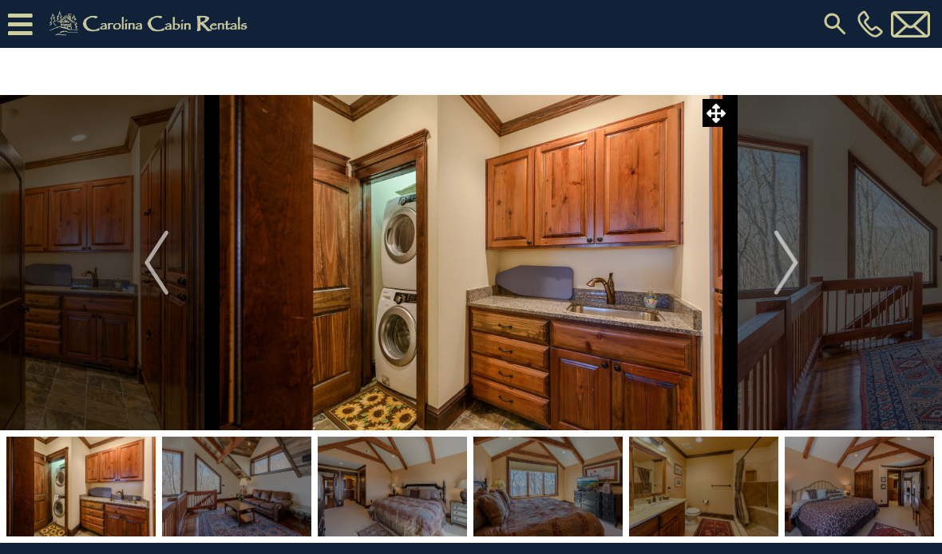
click at [770, 269] on button "Next" at bounding box center [787, 262] width 112 height 335
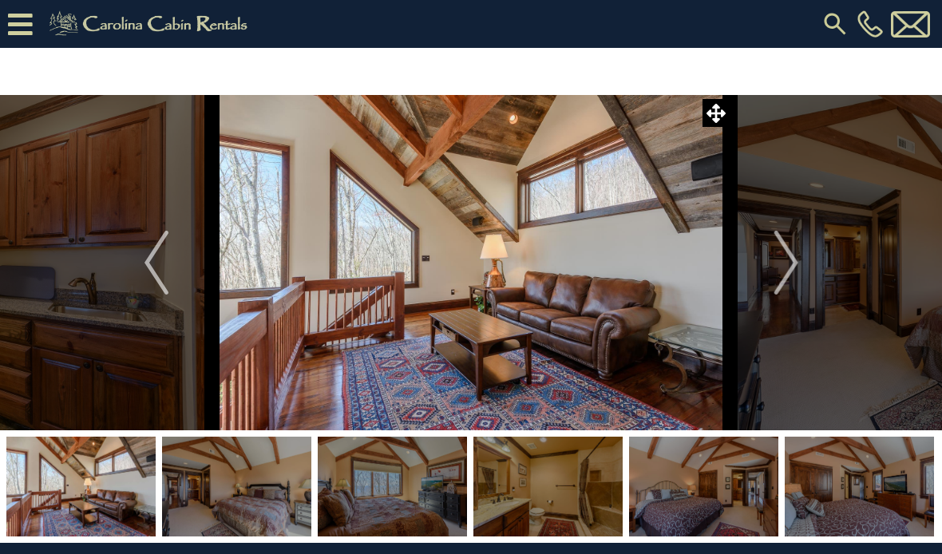
click at [771, 266] on button "Next" at bounding box center [787, 262] width 112 height 335
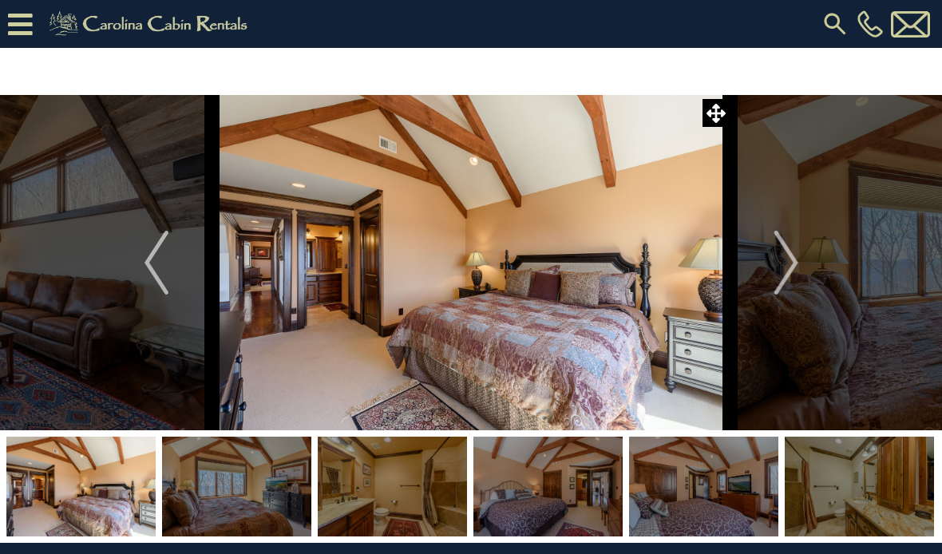
click at [772, 267] on button "Next" at bounding box center [787, 262] width 112 height 335
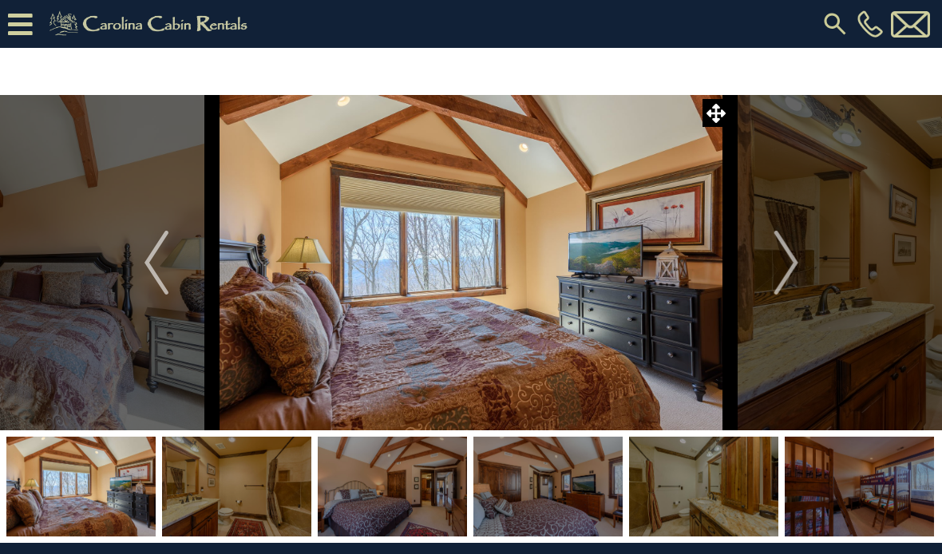
click at [772, 266] on button "Next" at bounding box center [787, 262] width 112 height 335
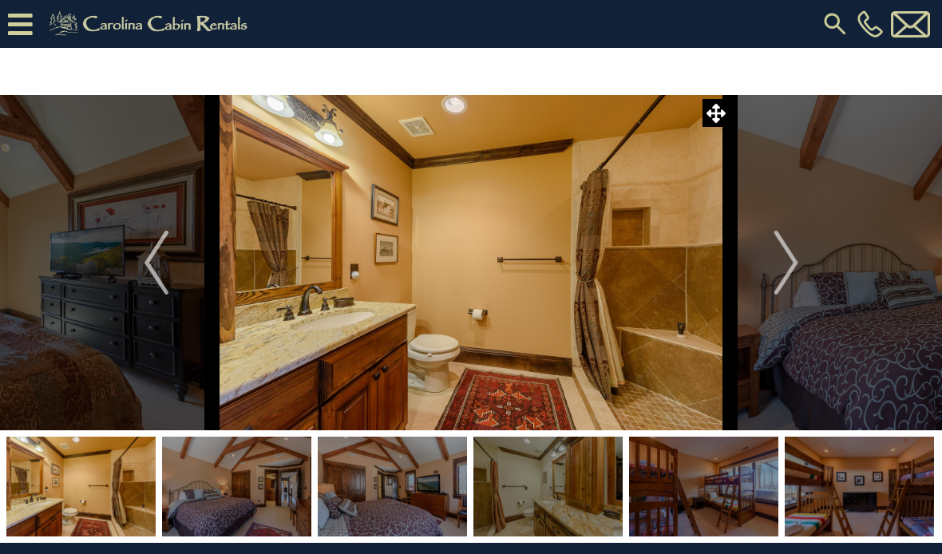
click at [774, 261] on img "Next" at bounding box center [786, 263] width 24 height 64
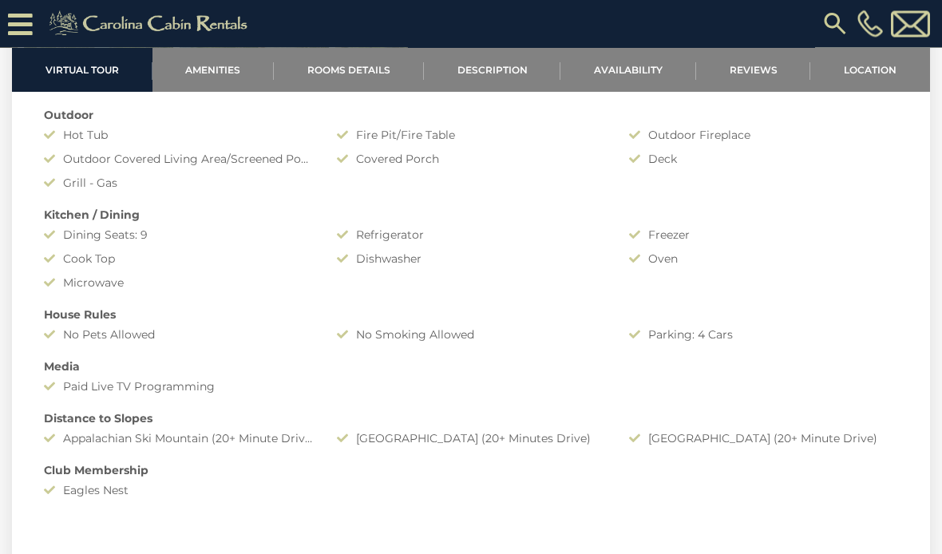
scroll to position [1191, 0]
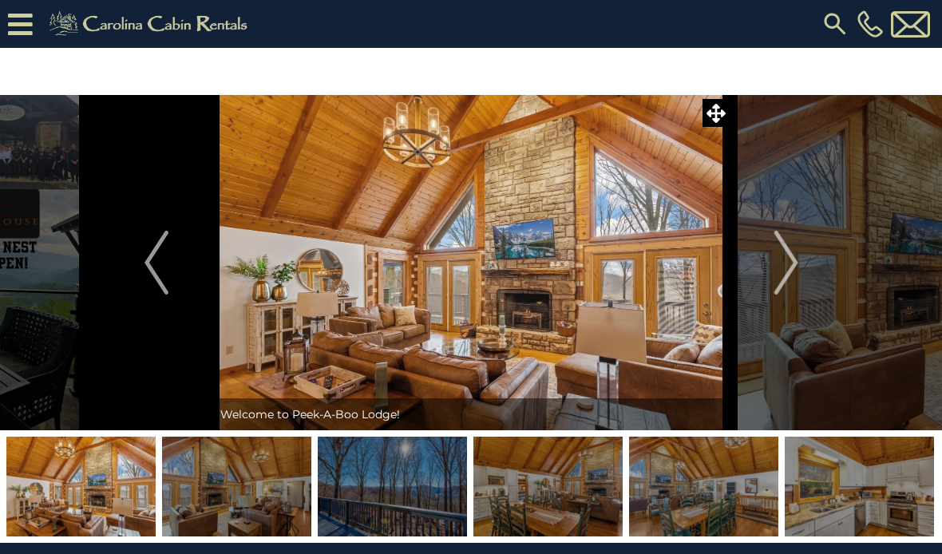
click at [778, 277] on img "Next" at bounding box center [786, 263] width 24 height 64
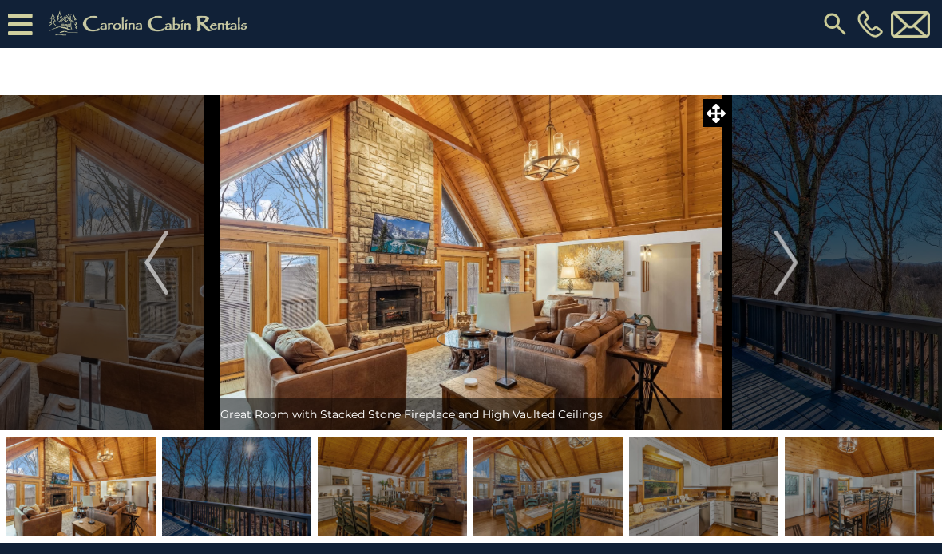
click at [784, 285] on img "Next" at bounding box center [786, 263] width 24 height 64
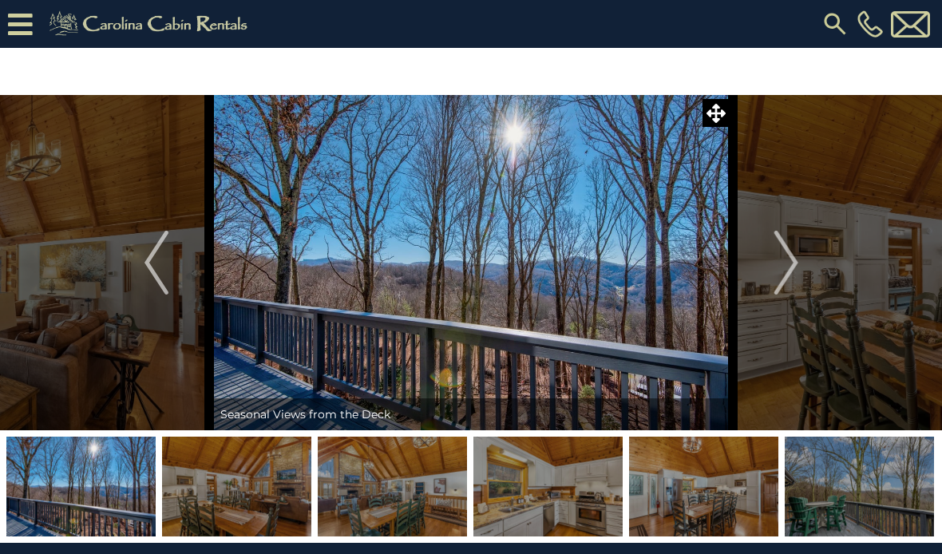
click at [786, 283] on img "Next" at bounding box center [786, 263] width 24 height 64
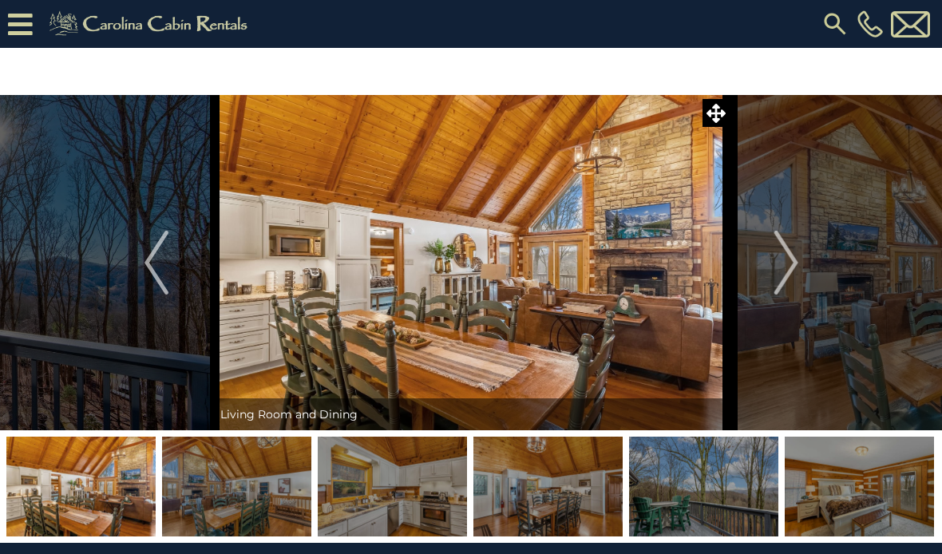
click at [783, 286] on img "Next" at bounding box center [786, 263] width 24 height 64
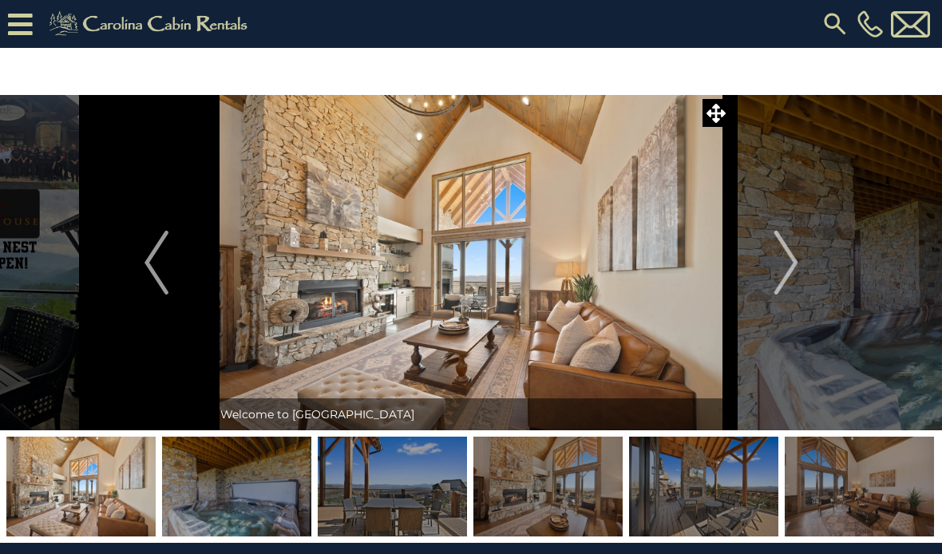
click at [779, 279] on img "Next" at bounding box center [786, 263] width 24 height 64
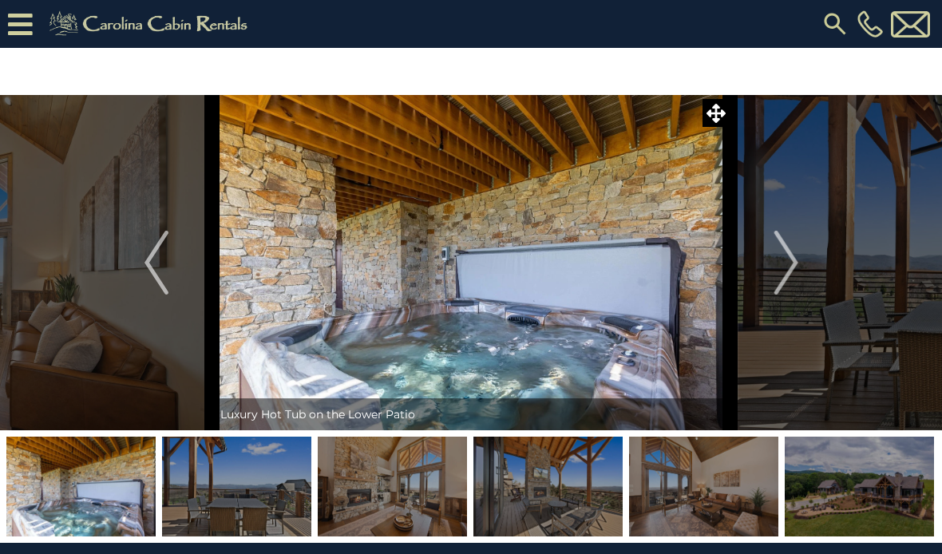
click at [778, 284] on img "Next" at bounding box center [786, 263] width 24 height 64
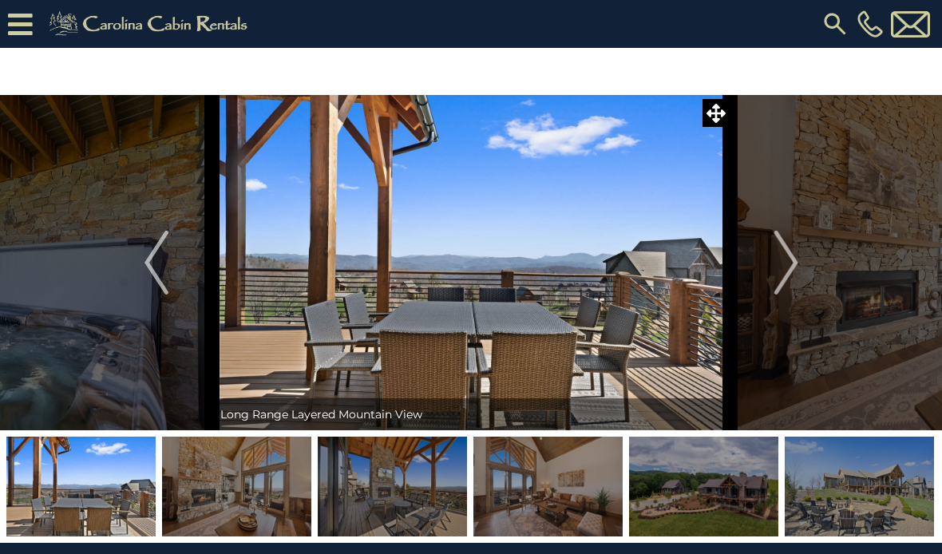
click at [786, 271] on img "Next" at bounding box center [786, 263] width 24 height 64
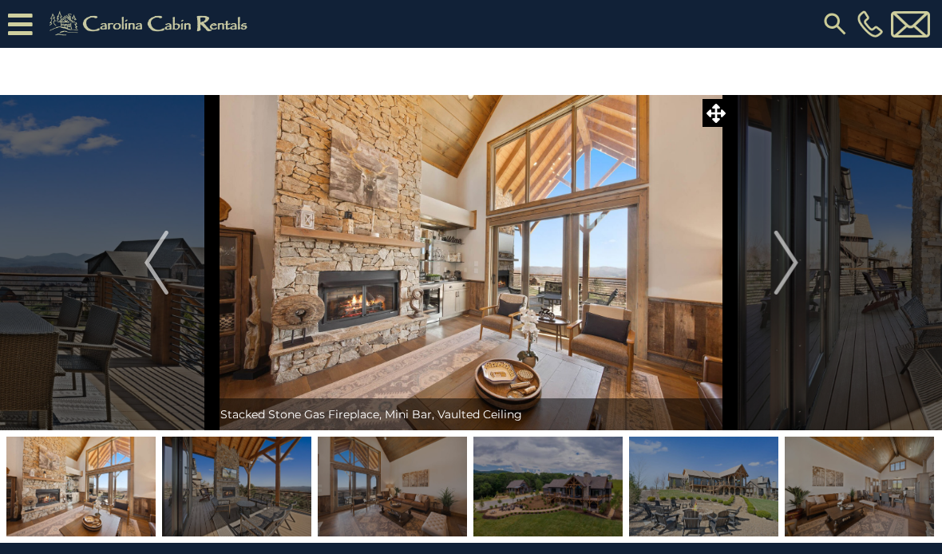
click at [782, 272] on img "Next" at bounding box center [786, 263] width 24 height 64
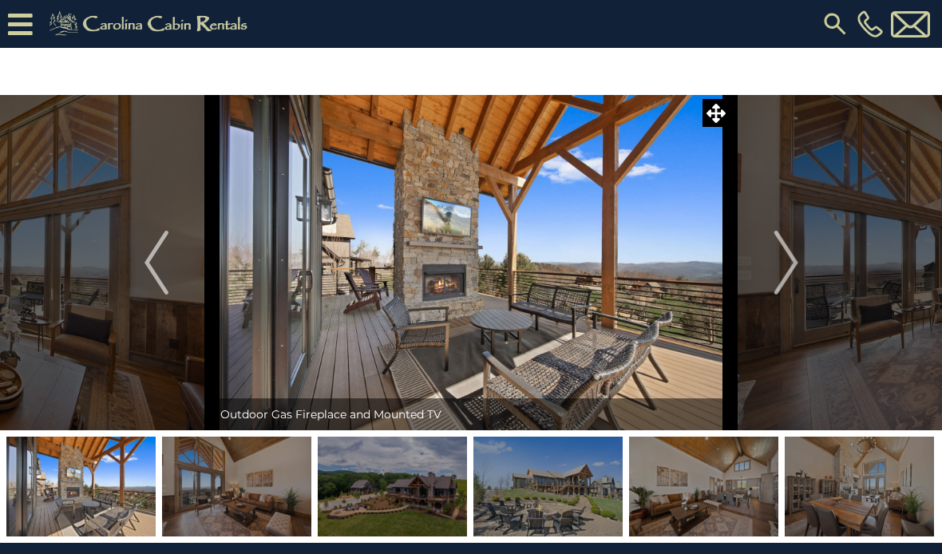
click at [784, 271] on img "Next" at bounding box center [786, 263] width 24 height 64
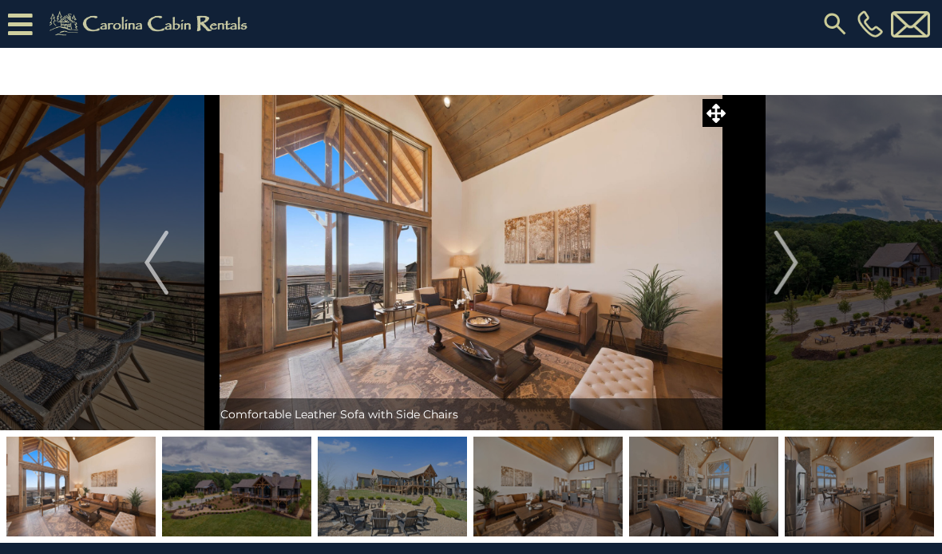
click at [782, 274] on img "Next" at bounding box center [786, 263] width 24 height 64
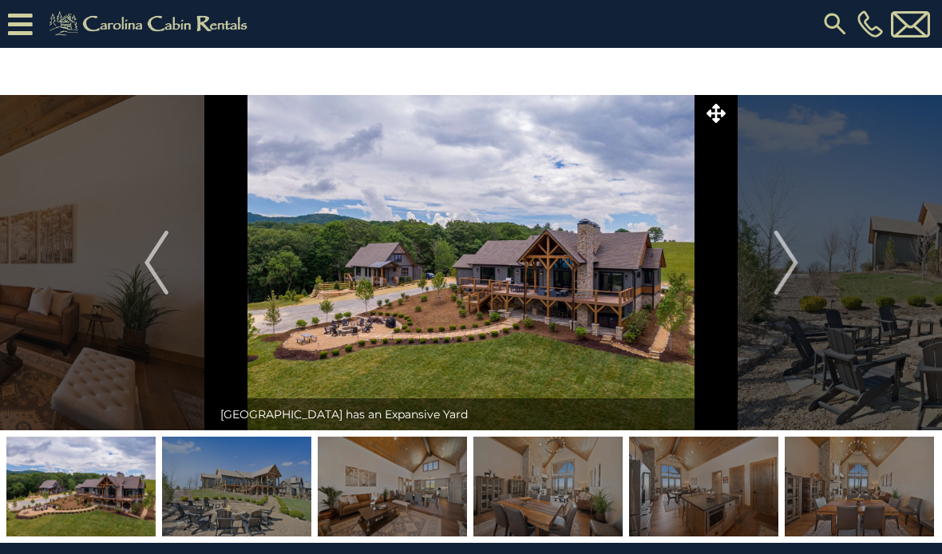
click at [780, 271] on img "Next" at bounding box center [786, 263] width 24 height 64
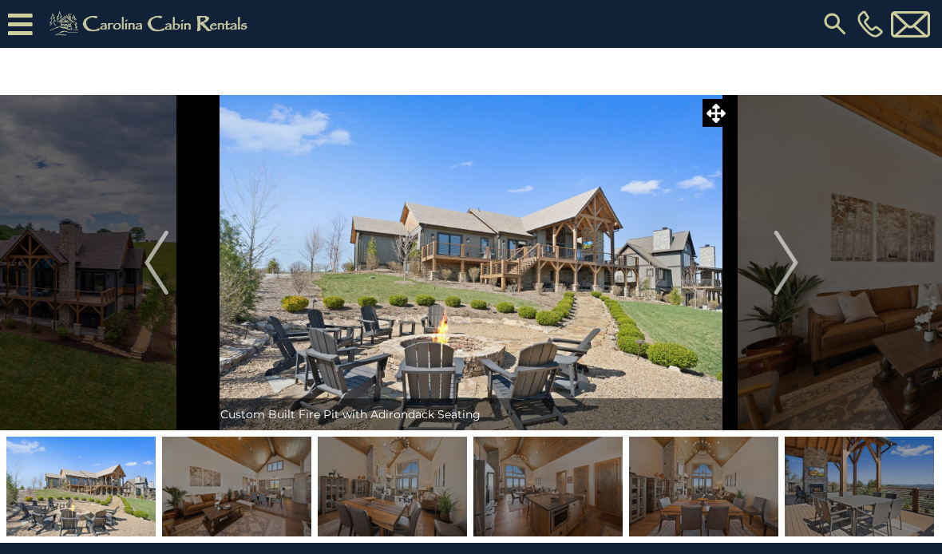
click at [785, 264] on img "Next" at bounding box center [786, 263] width 24 height 64
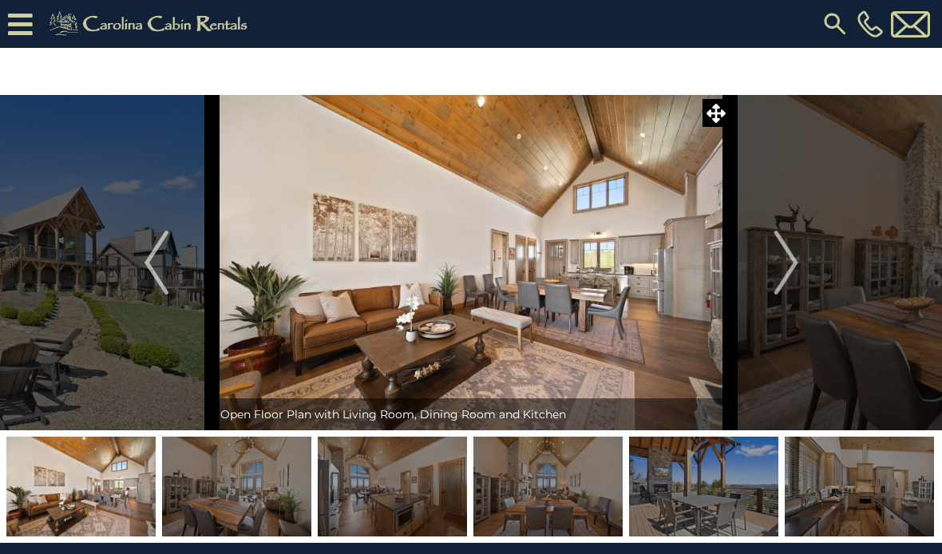
click at [784, 267] on img "Next" at bounding box center [786, 263] width 24 height 64
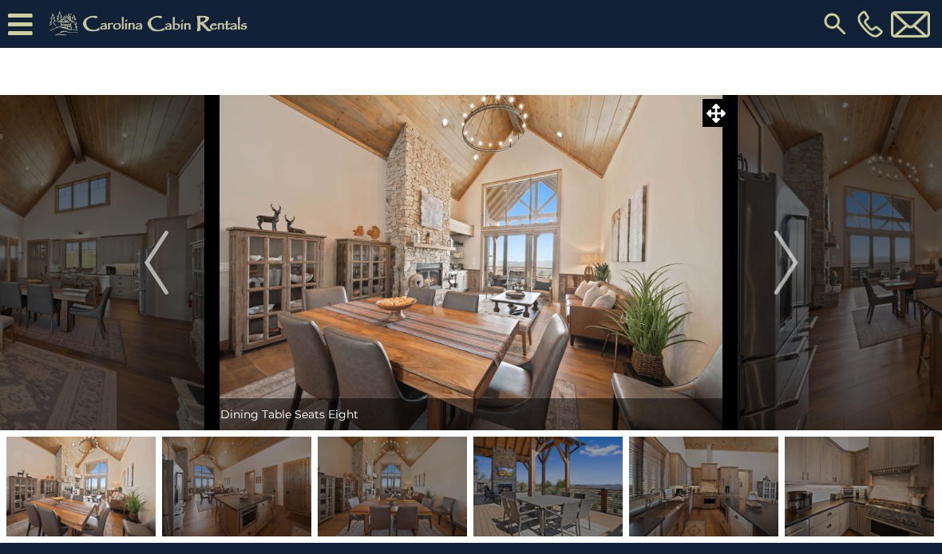
click at [786, 265] on img "Next" at bounding box center [786, 263] width 24 height 64
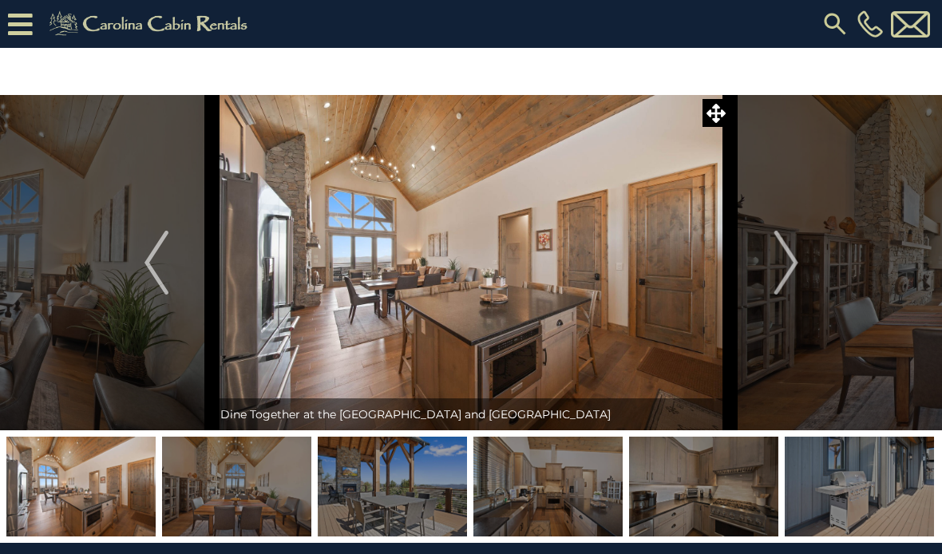
click at [786, 263] on img "Next" at bounding box center [786, 263] width 24 height 64
